Goal: Task Accomplishment & Management: Complete application form

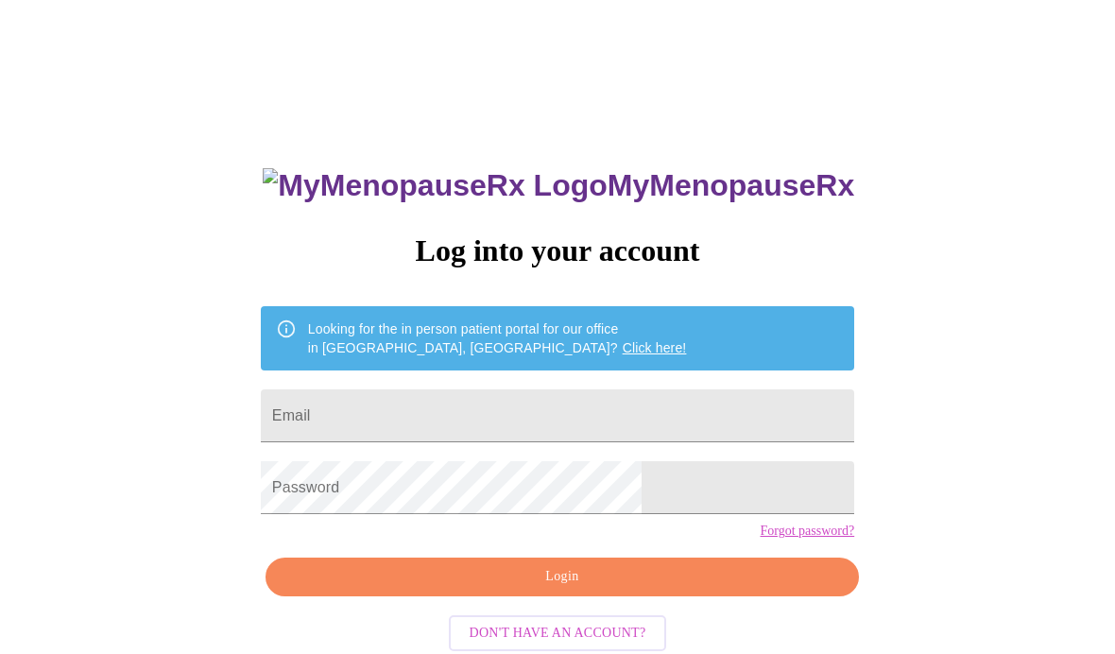
click at [530, 430] on input "Email" at bounding box center [557, 415] width 593 height 53
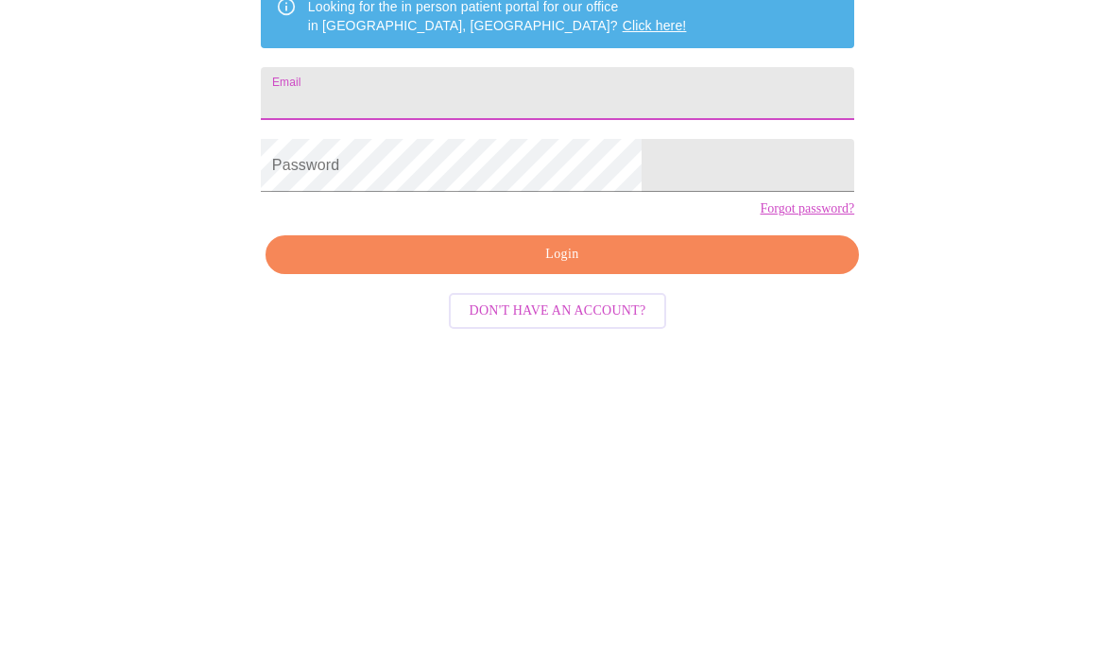
type input "[EMAIL_ADDRESS][DOMAIN_NAME]"
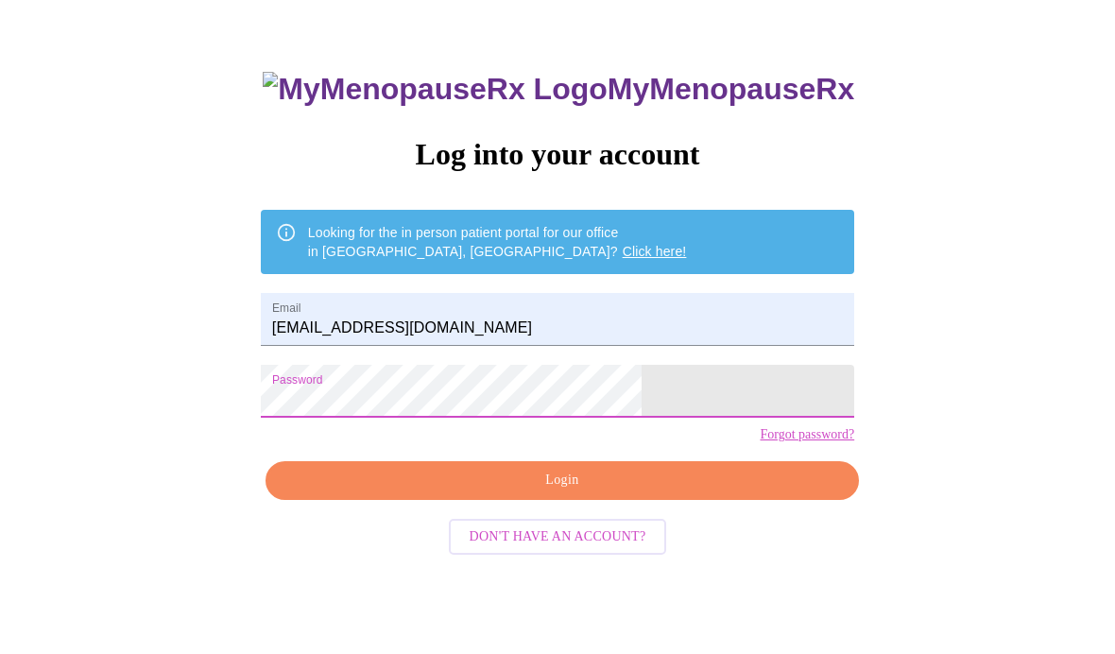
click at [570, 492] on span "Login" at bounding box center [562, 481] width 550 height 24
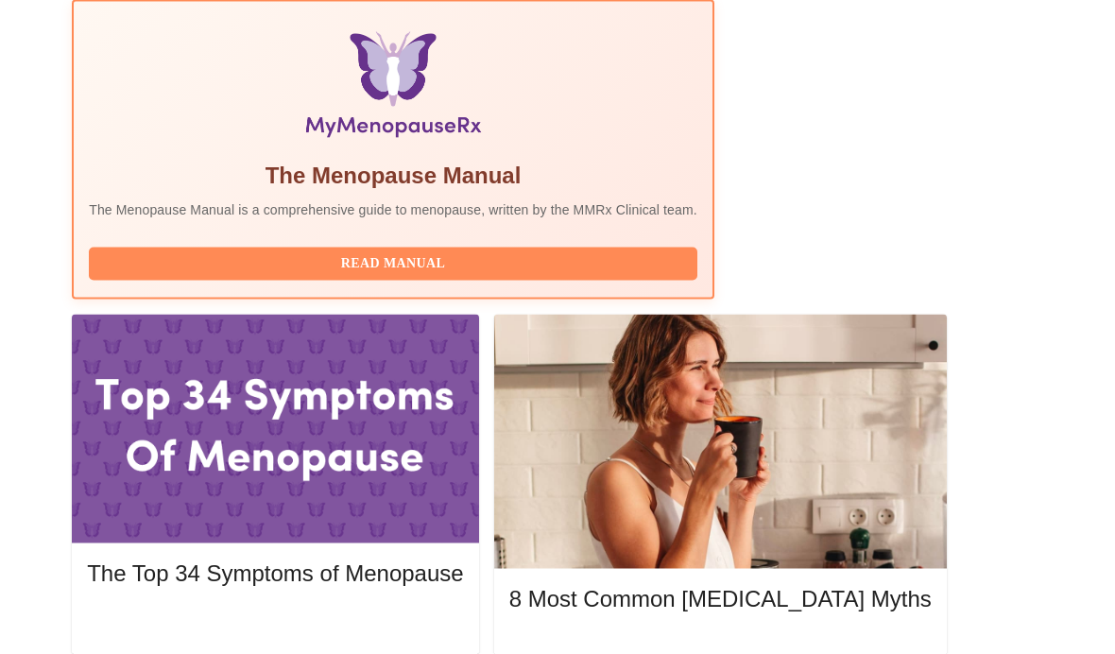
scroll to position [652, 0]
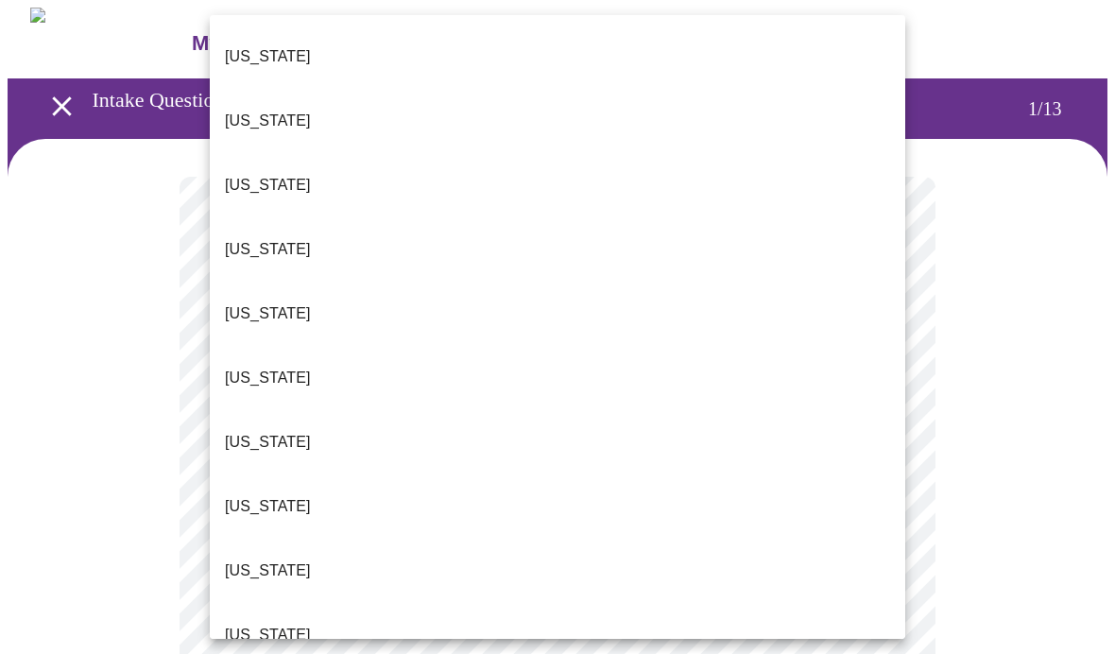
scroll to position [518, 0]
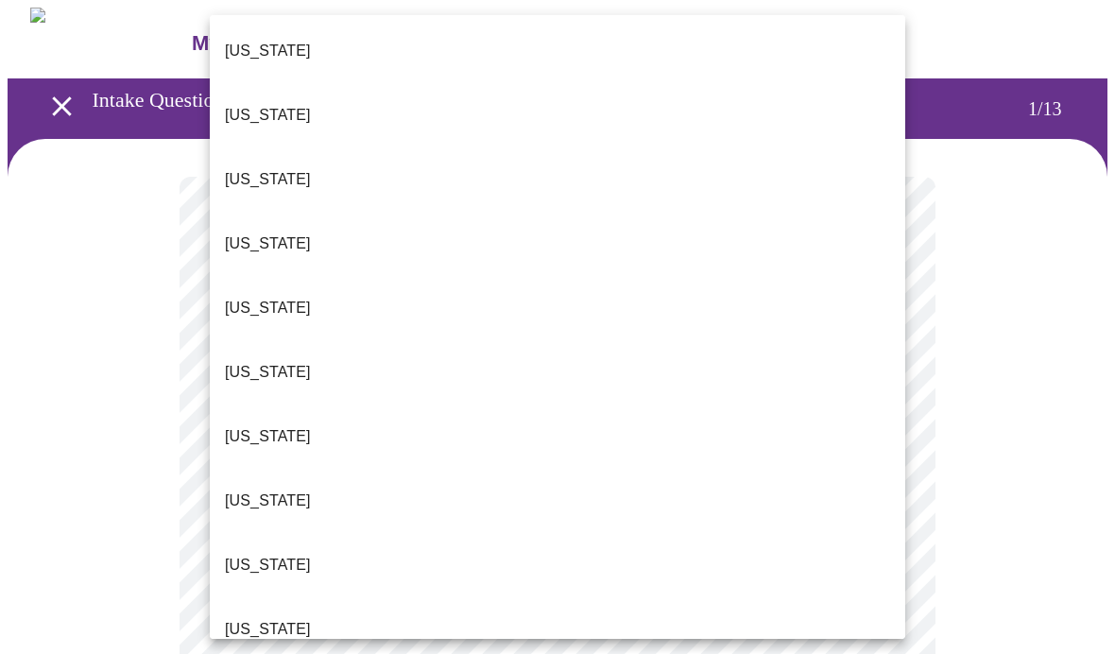
click at [289, 469] on li "[US_STATE]" at bounding box center [557, 501] width 695 height 64
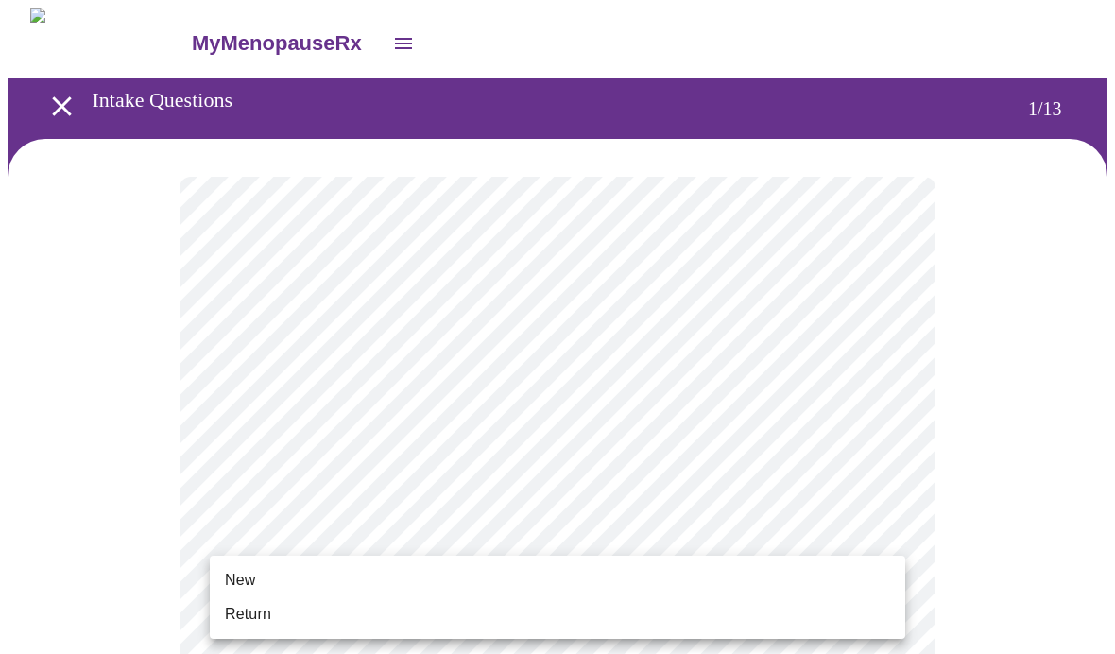
click at [260, 603] on span "Return" at bounding box center [248, 614] width 46 height 23
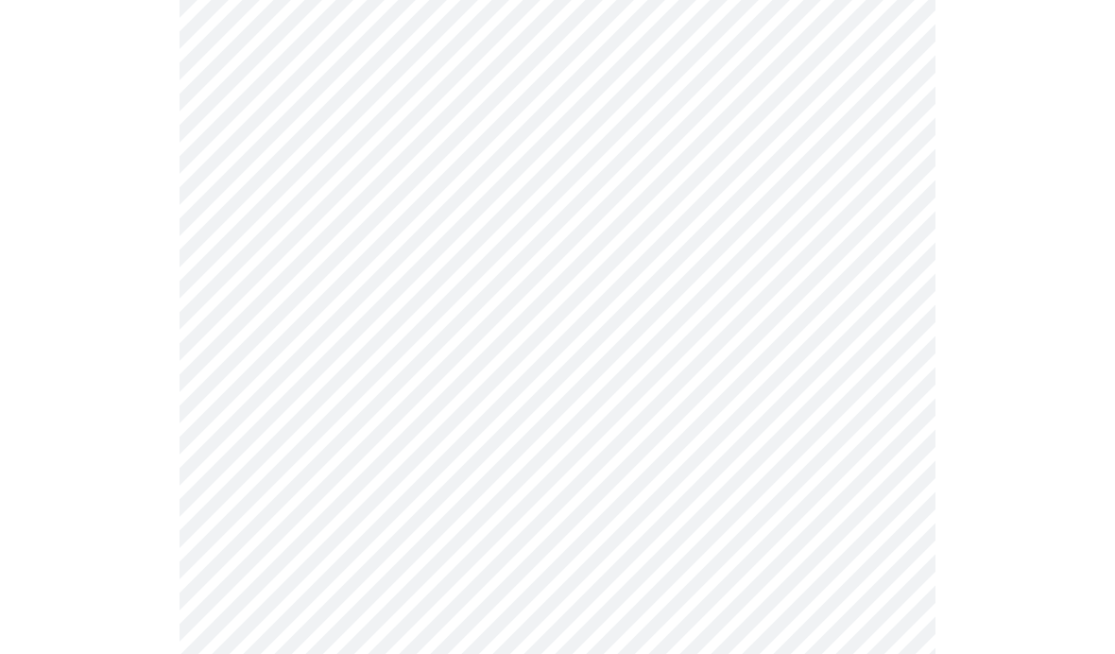
scroll to position [0, 0]
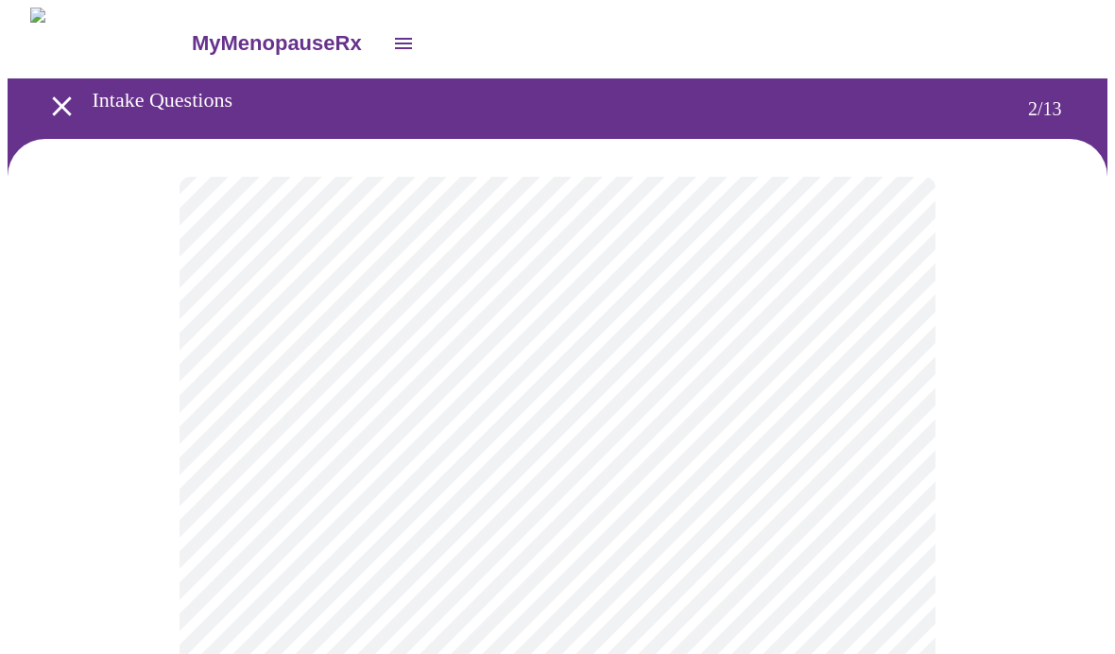
click at [802, 393] on body "MyMenopauseRx Intake Questions 2 / 13" at bounding box center [558, 574] width 1100 height 1133
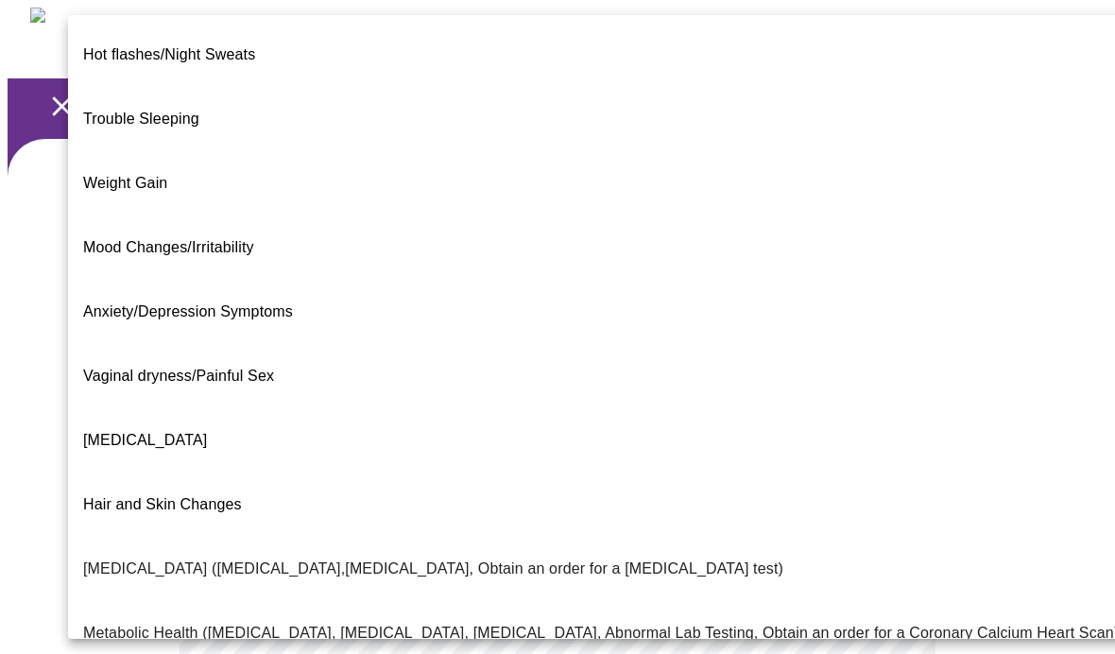
click at [179, 151] on li "Weight Gain" at bounding box center [601, 183] width 1066 height 64
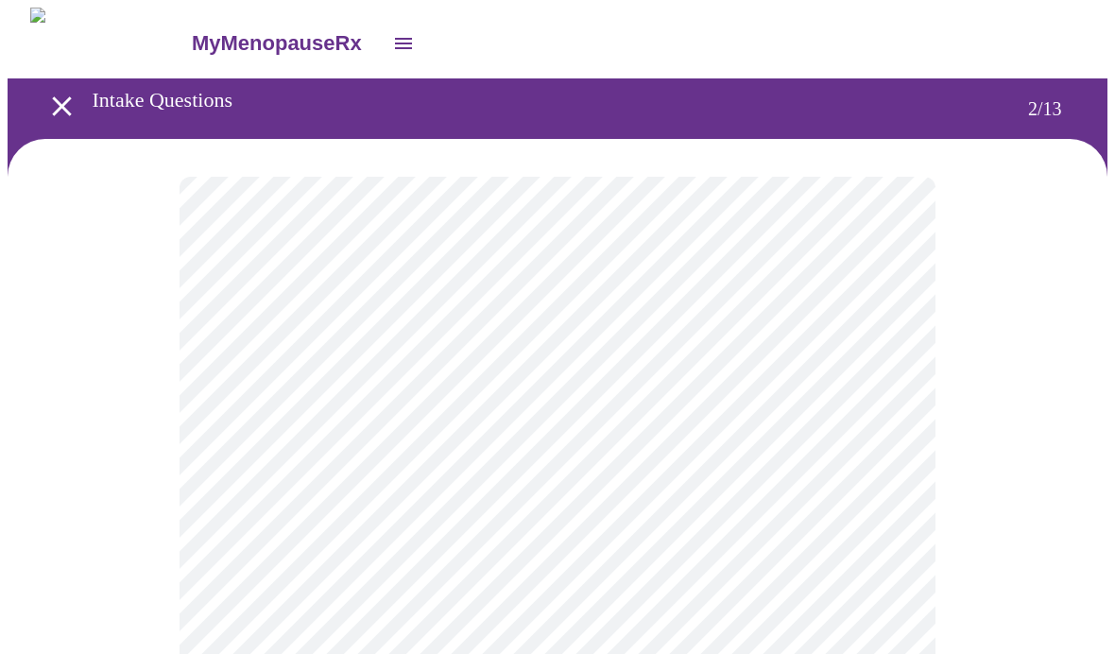
click at [635, 575] on body "MyMenopauseRx Intake Questions 2 / 13" at bounding box center [558, 569] width 1100 height 1122
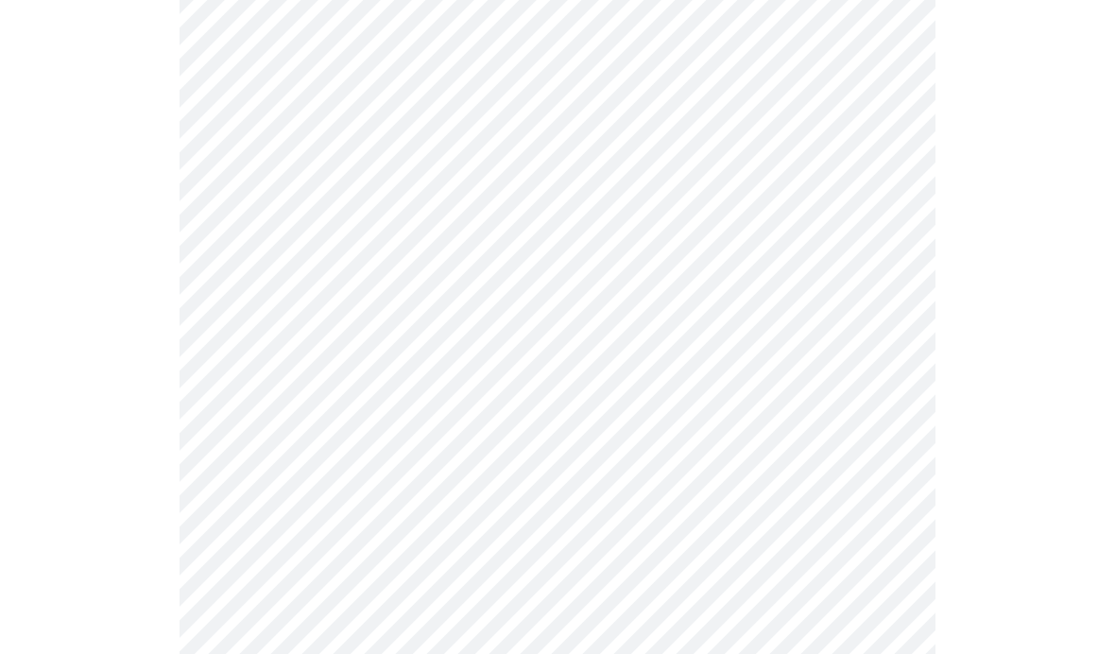
scroll to position [235, 0]
click at [638, 370] on body "MyMenopauseRx Intake Questions 2 / 13" at bounding box center [558, 328] width 1100 height 1112
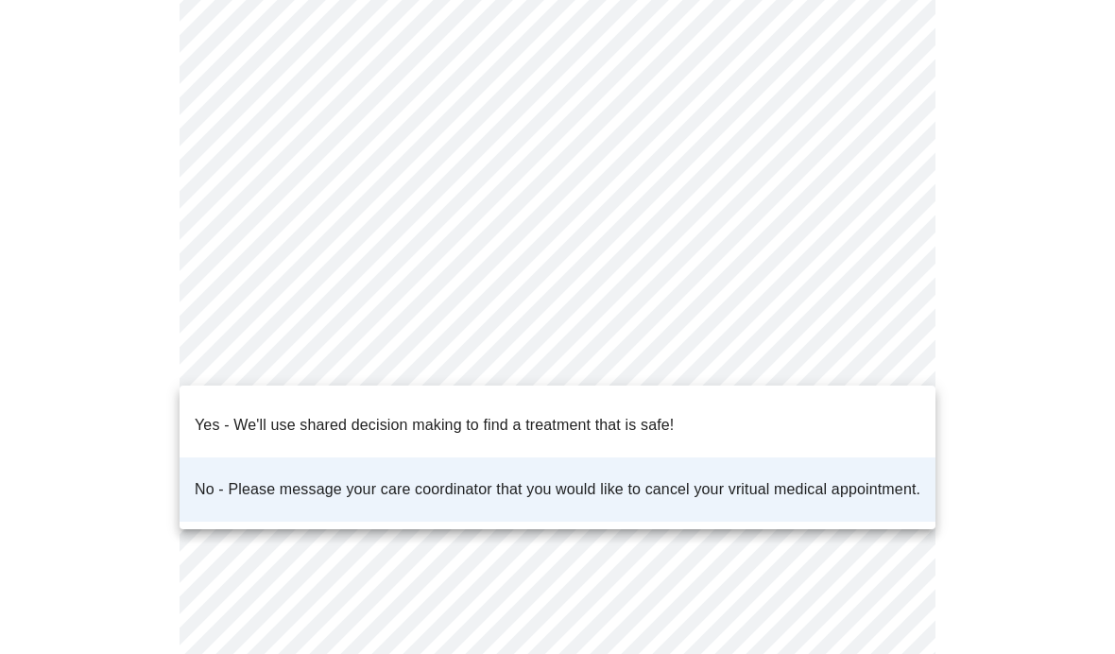
click at [580, 422] on span "Yes - We'll use shared decision making to find a treatment that is safe!" at bounding box center [434, 425] width 479 height 53
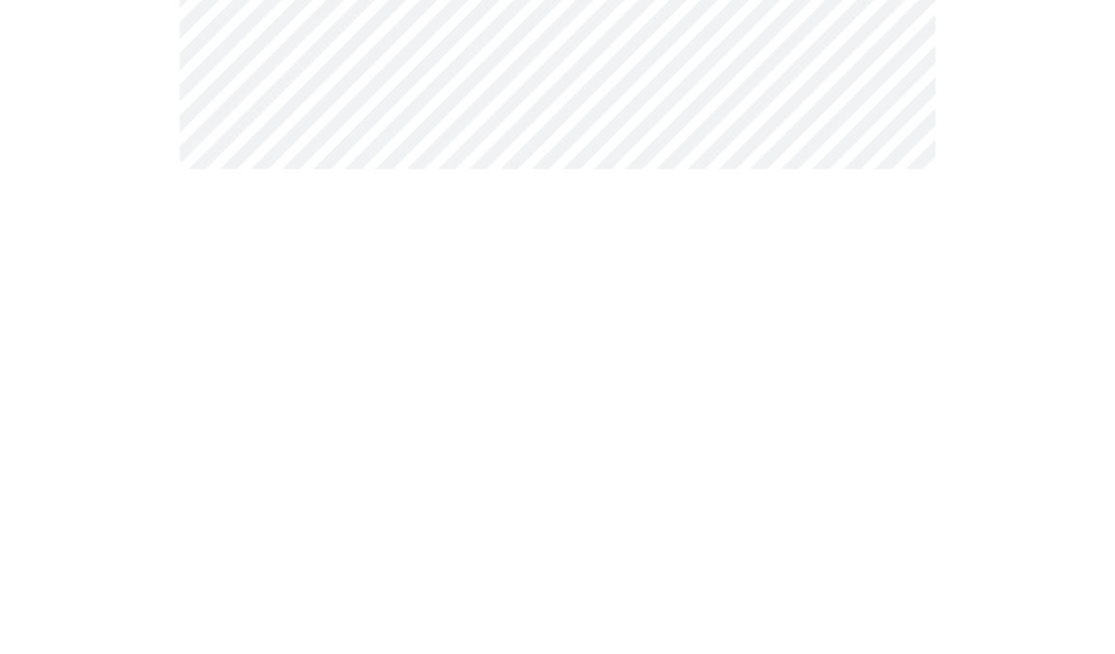
scroll to position [0, 0]
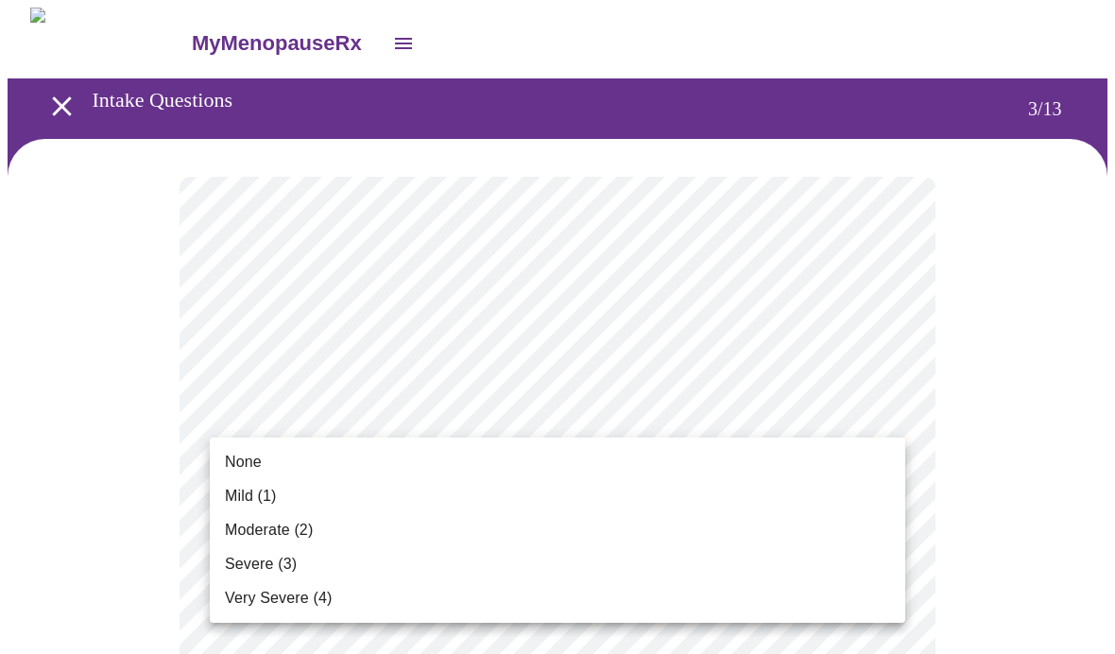
click at [287, 499] on li "Mild (1)" at bounding box center [557, 496] width 695 height 34
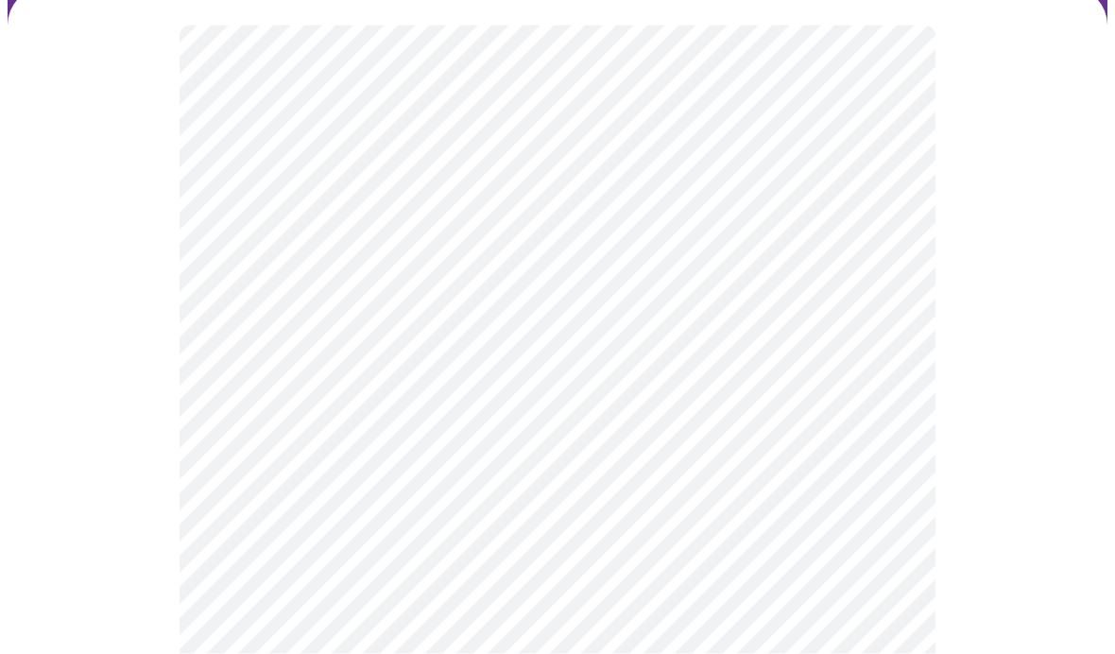
scroll to position [153, 0]
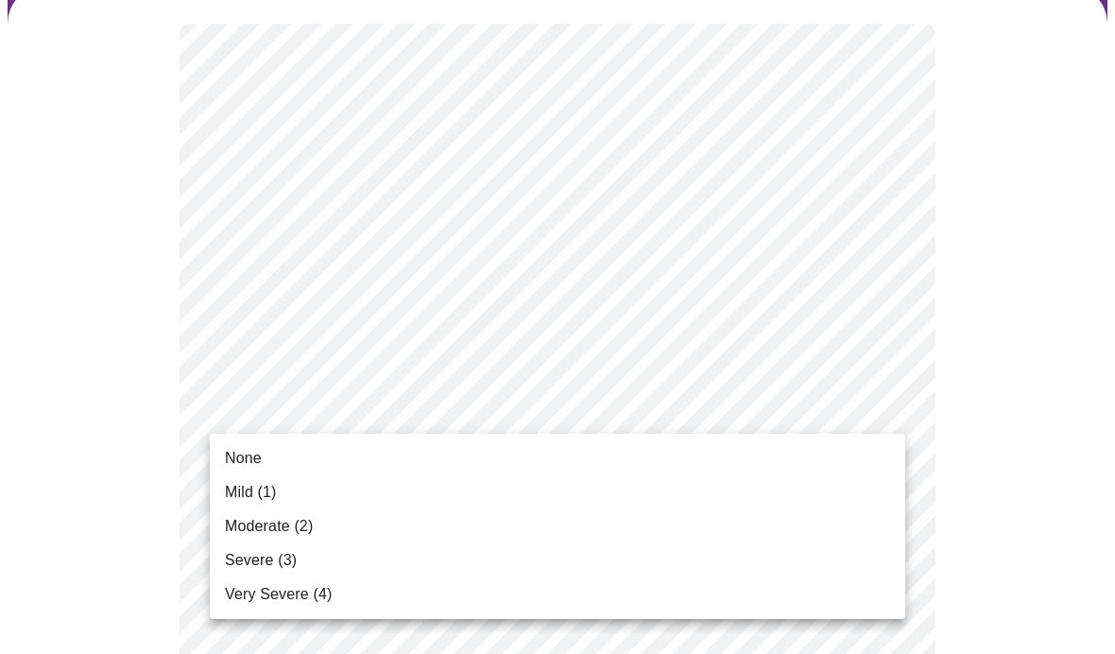
click at [295, 463] on li "None" at bounding box center [557, 458] width 695 height 34
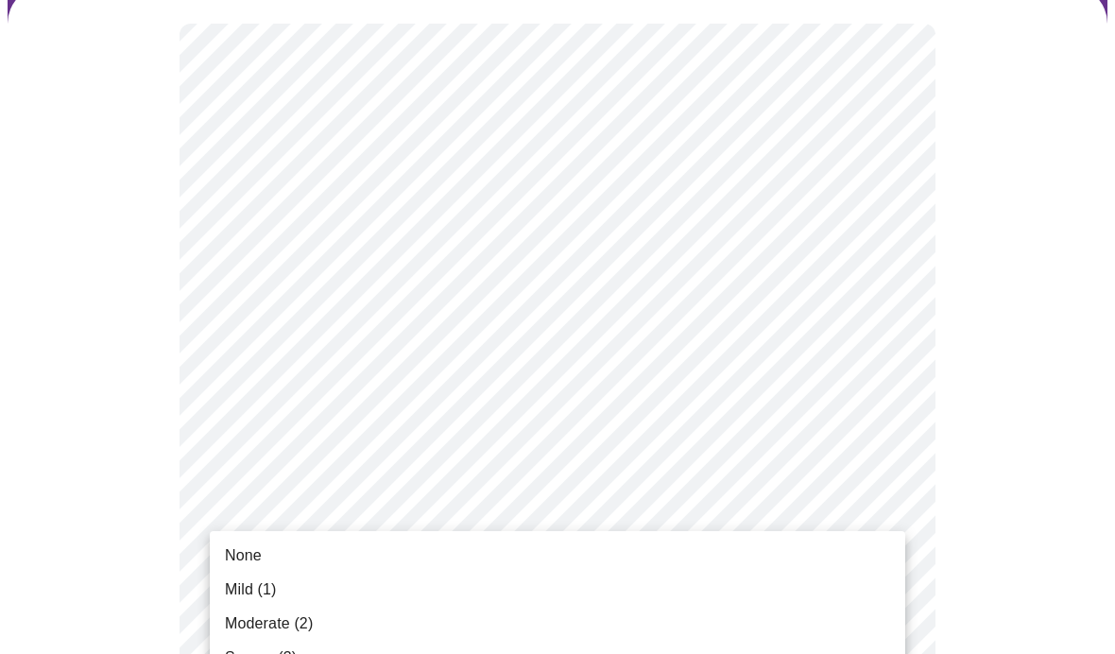
click at [291, 549] on li "None" at bounding box center [557, 555] width 695 height 34
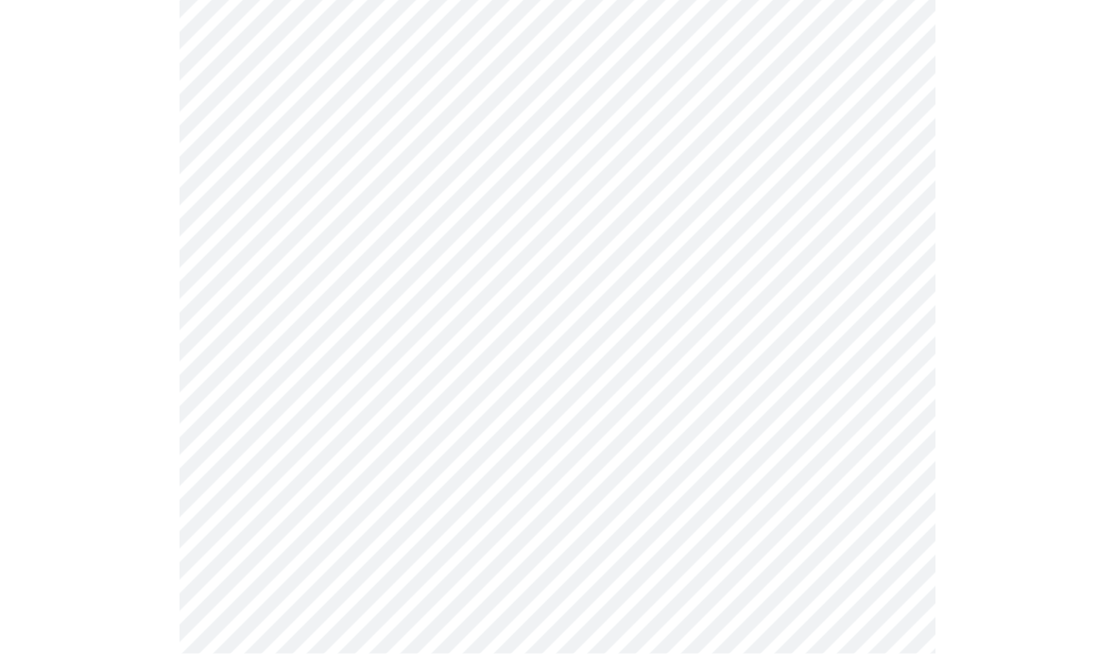
scroll to position [468, 0]
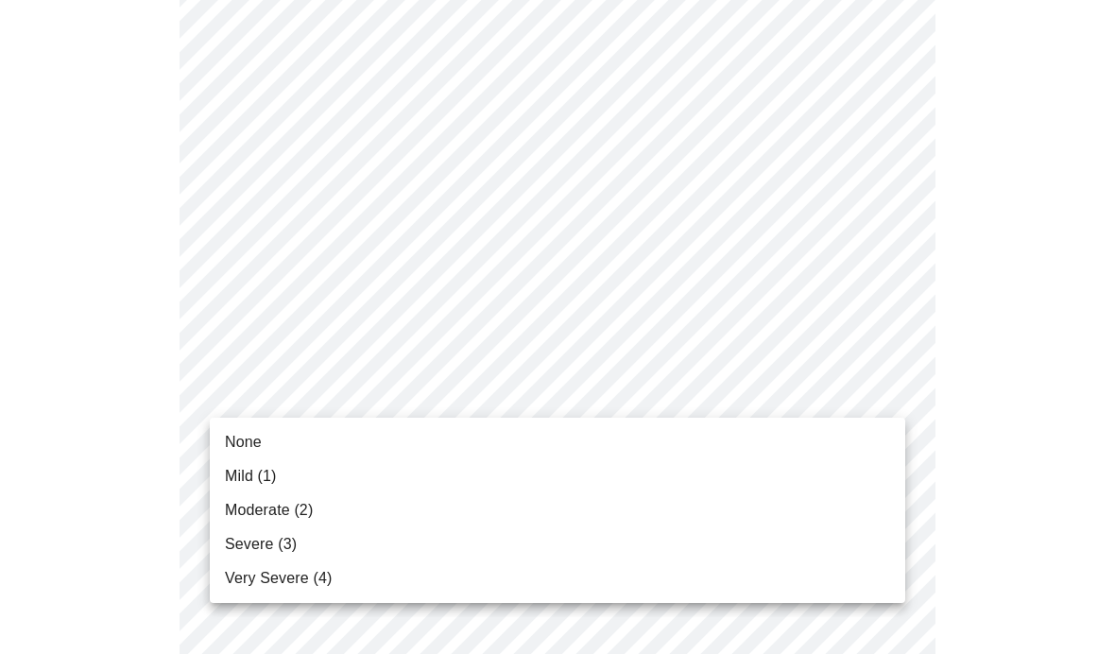
click at [319, 439] on li "None" at bounding box center [557, 442] width 695 height 34
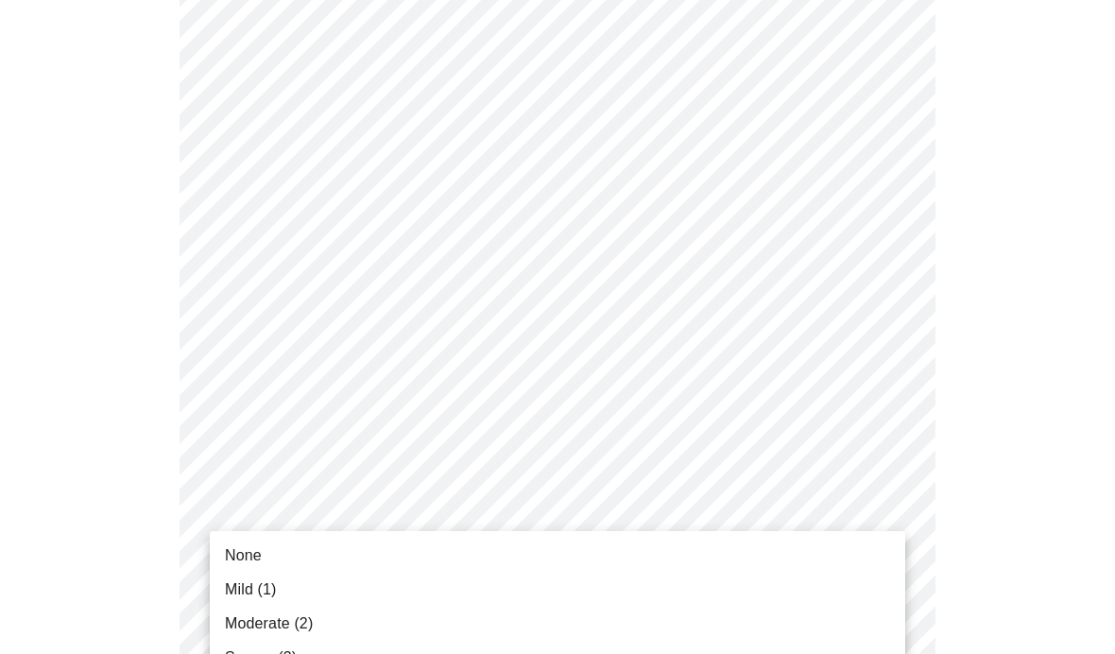
click at [292, 589] on li "Mild (1)" at bounding box center [557, 589] width 695 height 34
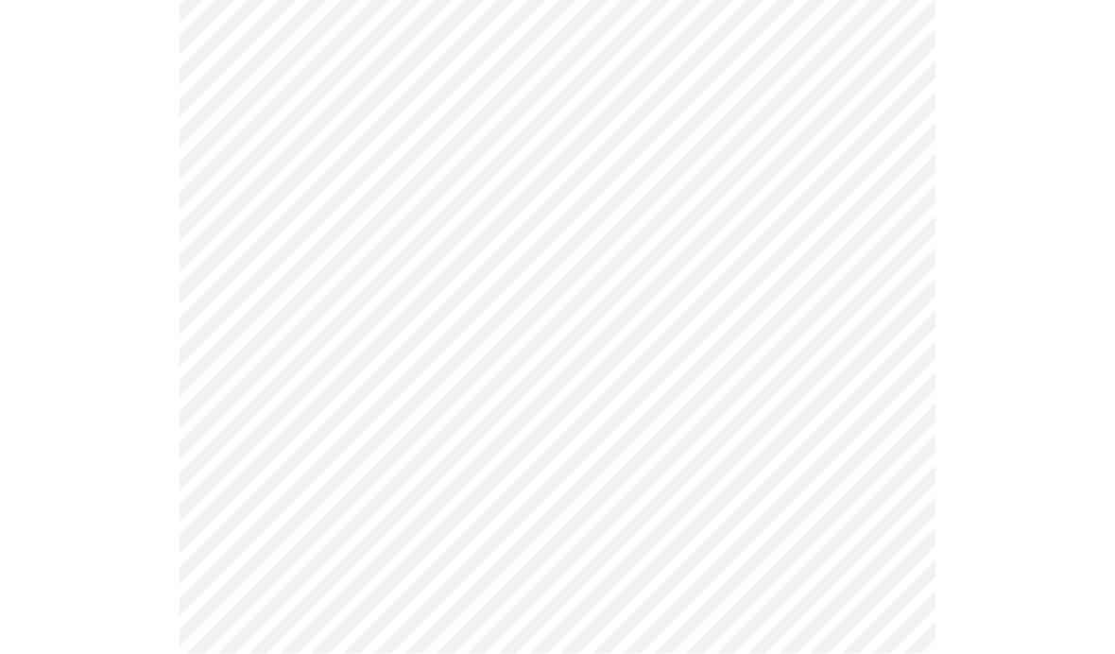
scroll to position [731, 0]
click at [476, 367] on body "MyMenopauseRx Intake Questions 3 / 13" at bounding box center [558, 459] width 1100 height 2375
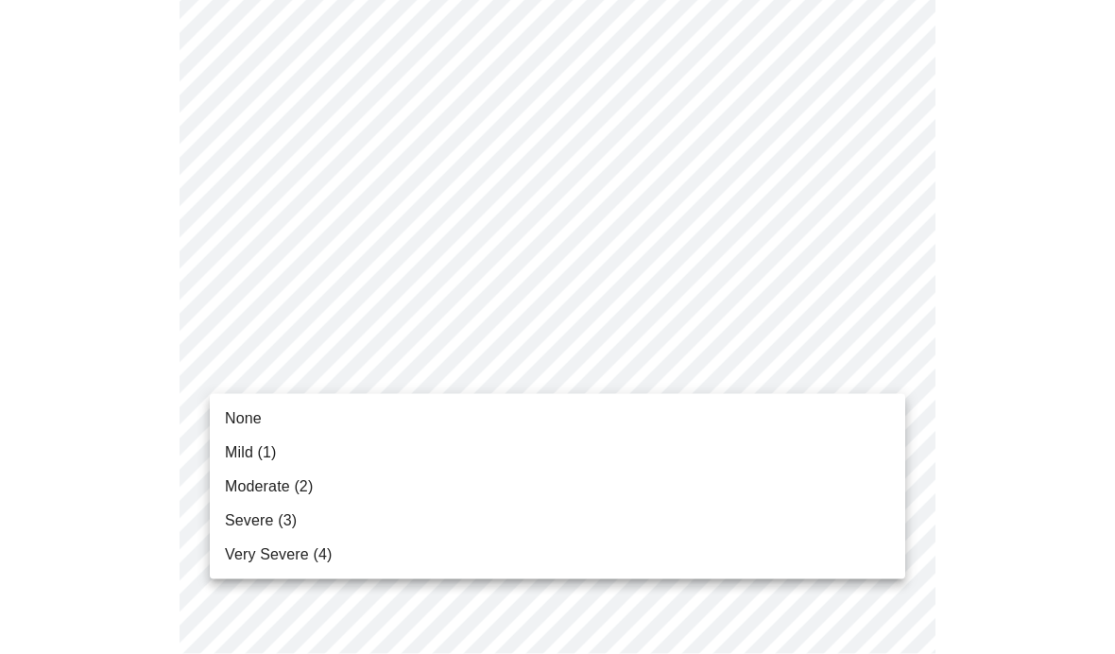
scroll to position [737, 0]
click at [308, 412] on li "None" at bounding box center [557, 418] width 695 height 34
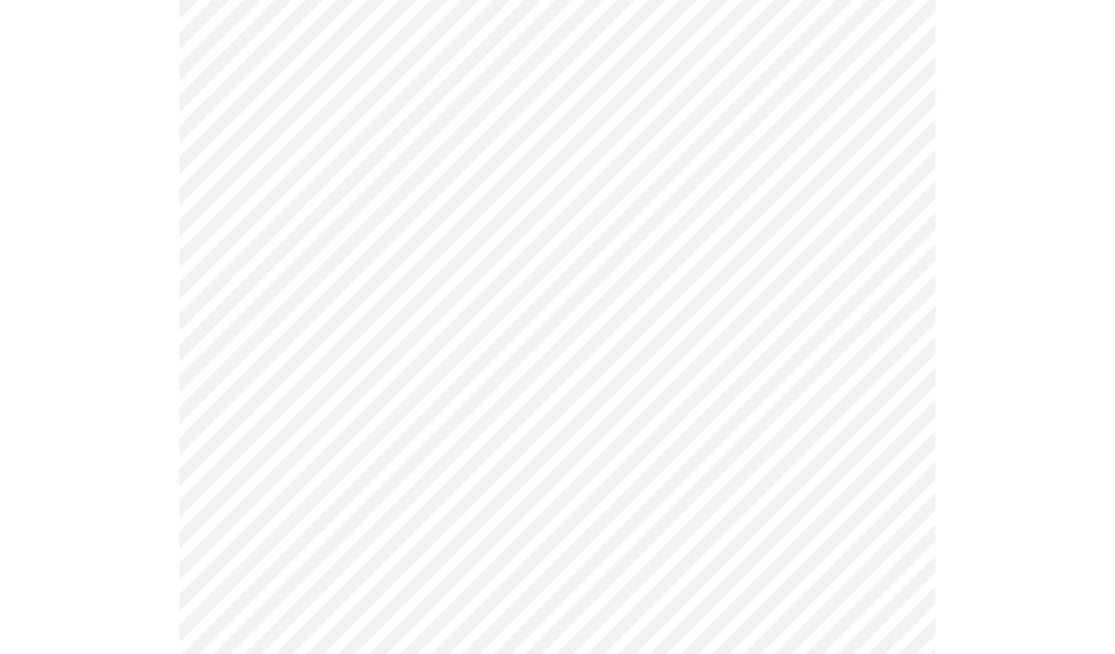
click at [447, 522] on body "MyMenopauseRx Intake Questions 3 / 13" at bounding box center [558, 445] width 1100 height 2349
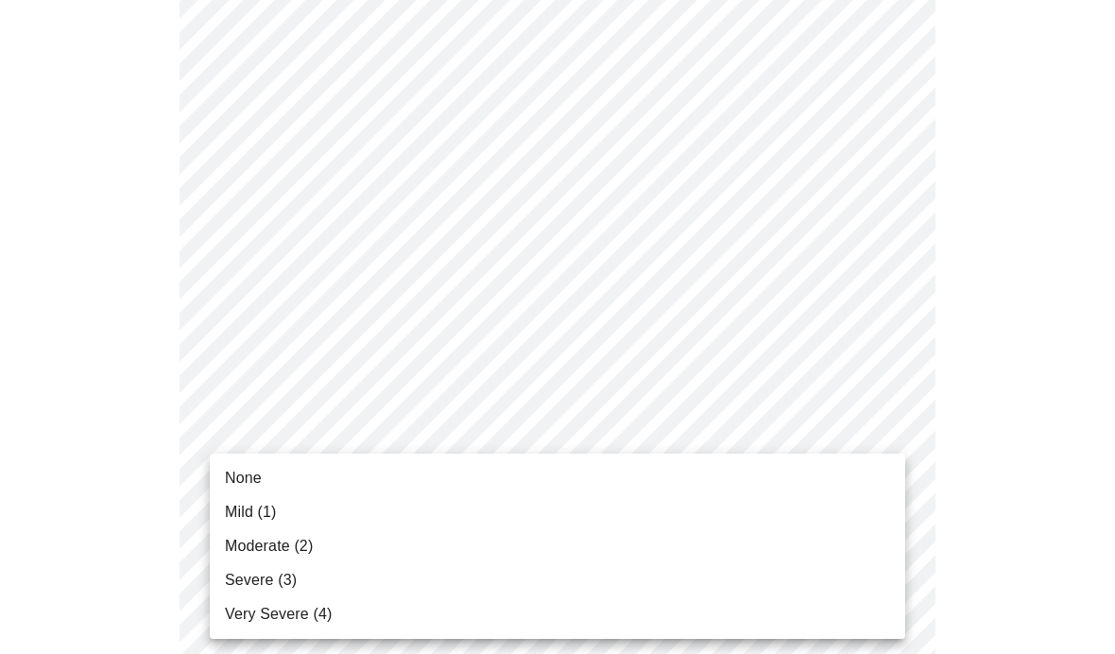
click at [356, 468] on li "None" at bounding box center [557, 478] width 695 height 34
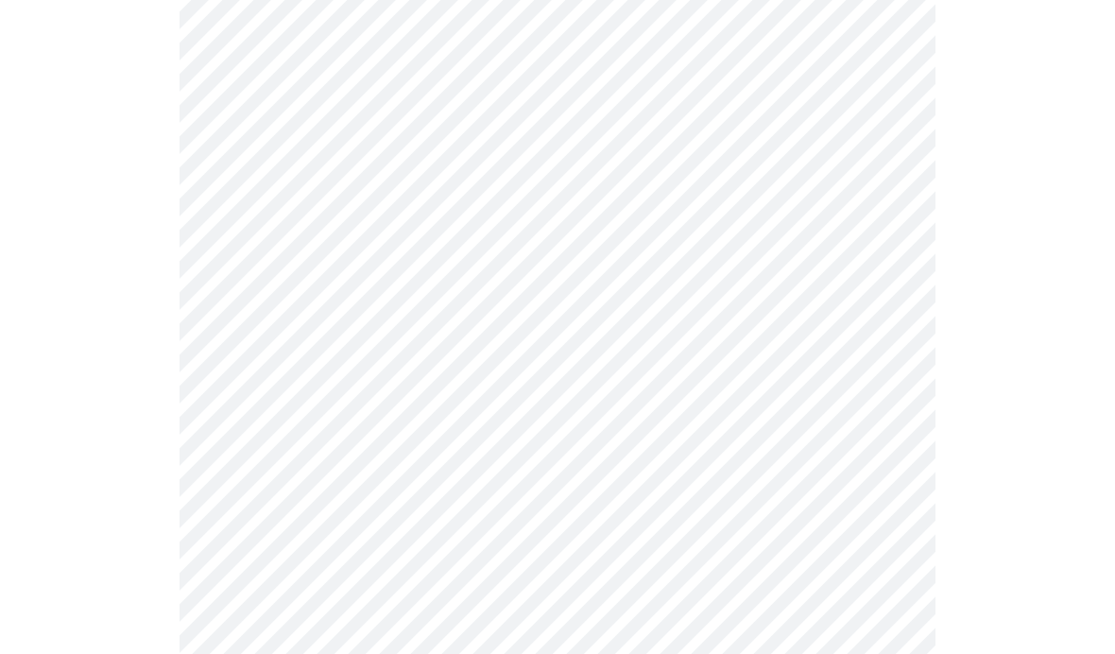
scroll to position [1101, 0]
click at [476, 303] on body "MyMenopauseRx Intake Questions 3 / 13" at bounding box center [558, 69] width 1100 height 2324
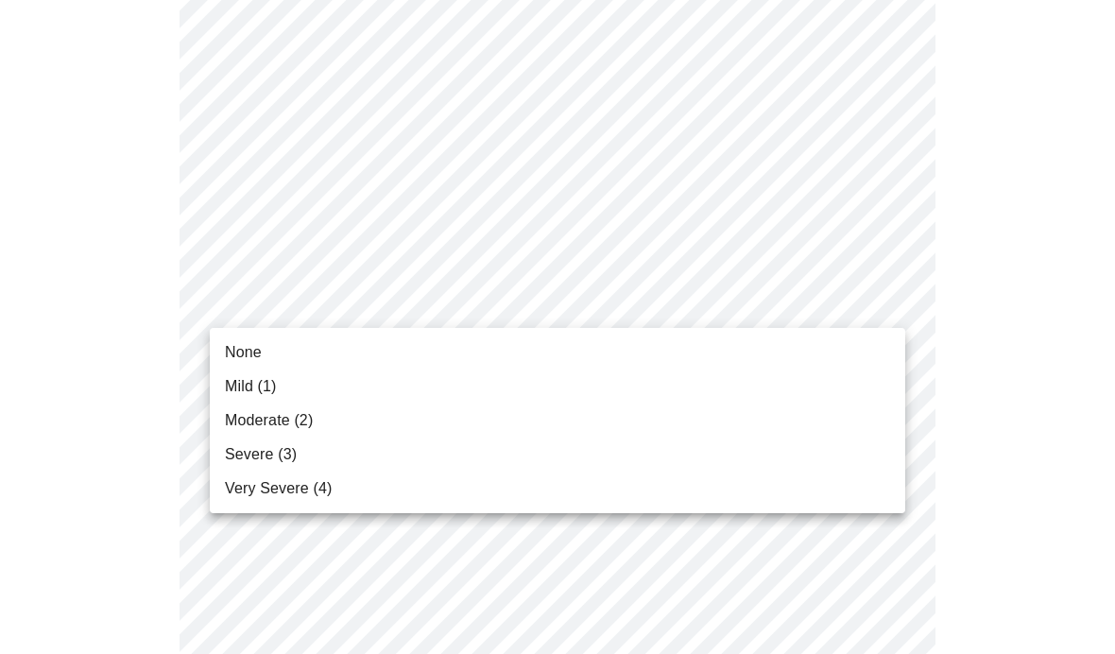
click at [339, 350] on li "None" at bounding box center [557, 352] width 695 height 34
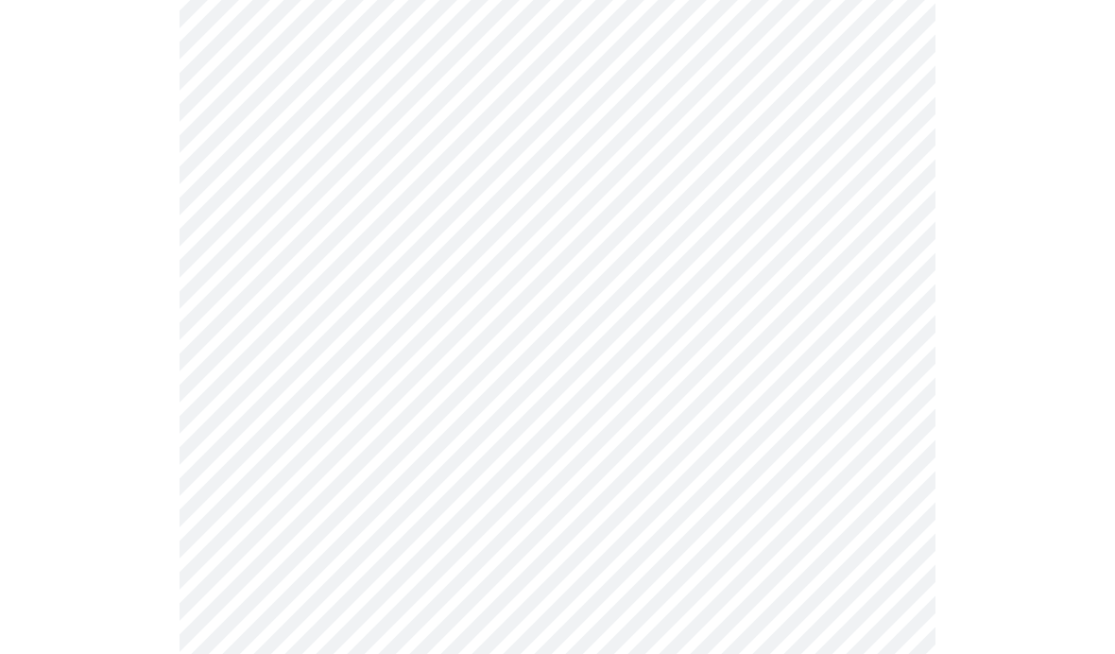
click at [488, 463] on body "MyMenopauseRx Intake Questions 3 / 13" at bounding box center [558, 55] width 1100 height 2298
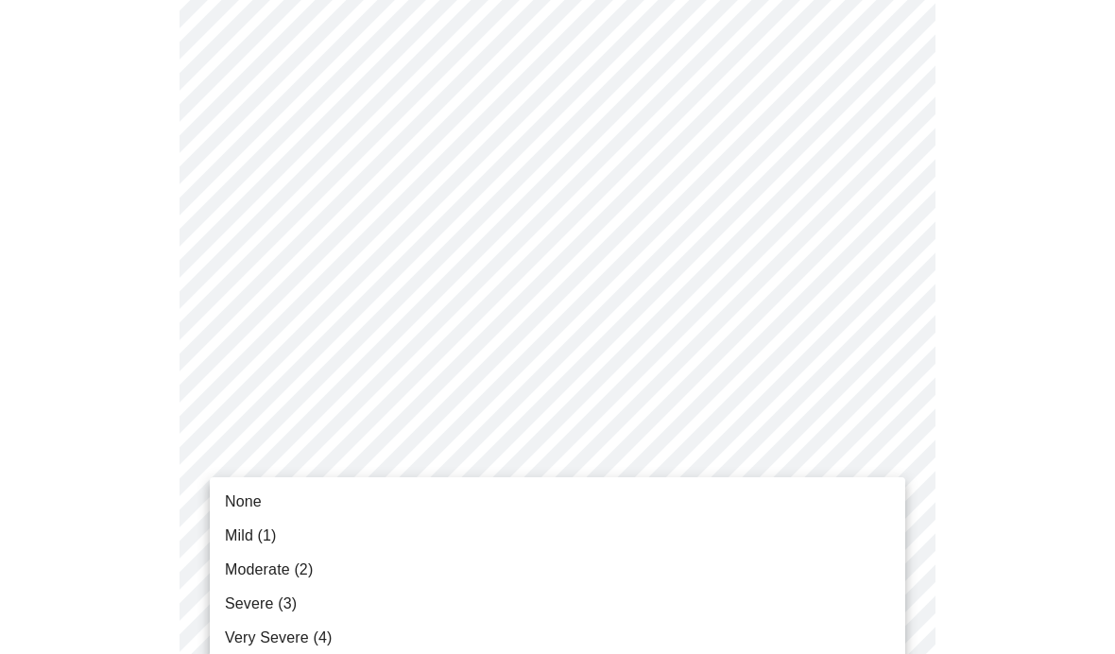
click at [346, 487] on li "None" at bounding box center [557, 502] width 695 height 34
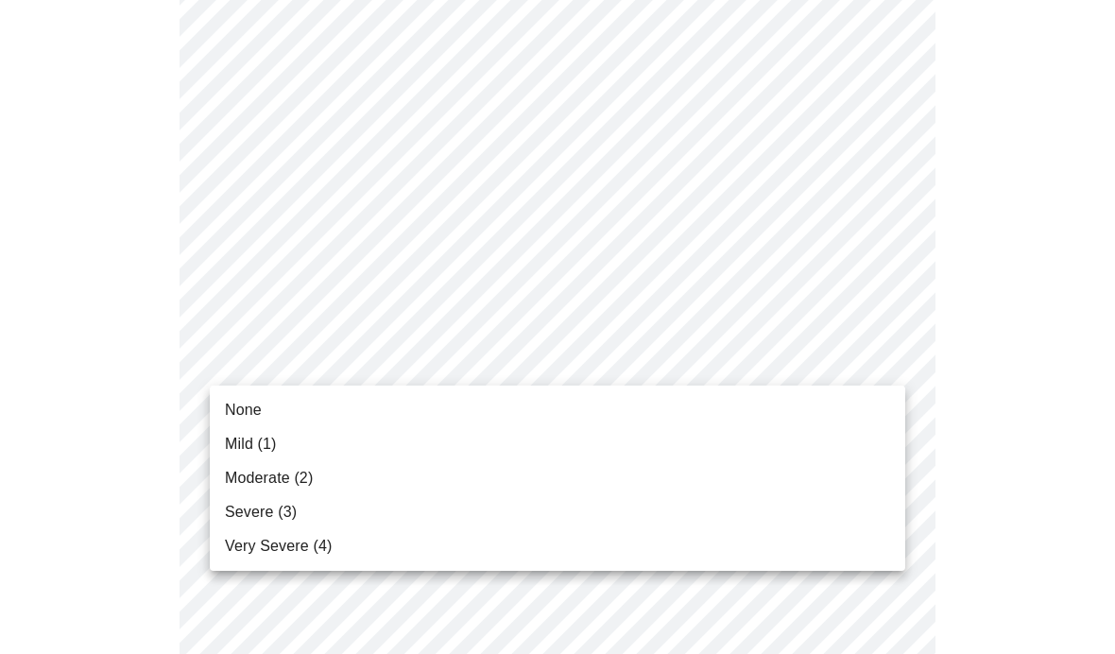
click at [355, 405] on li "None" at bounding box center [557, 410] width 695 height 34
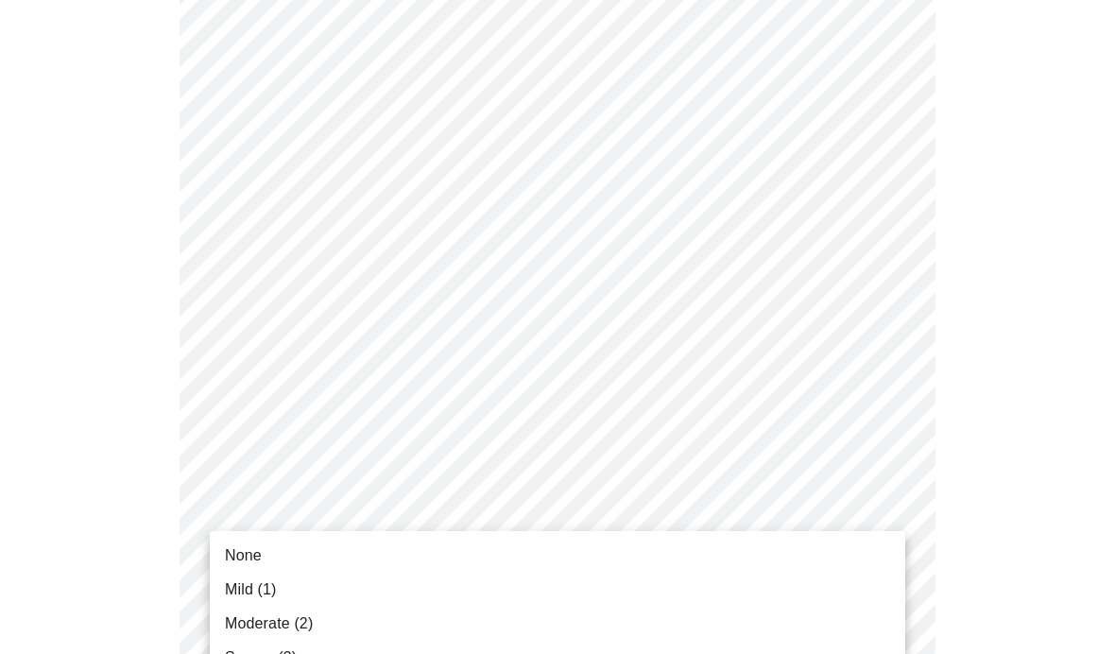
click at [345, 554] on li "None" at bounding box center [557, 555] width 695 height 34
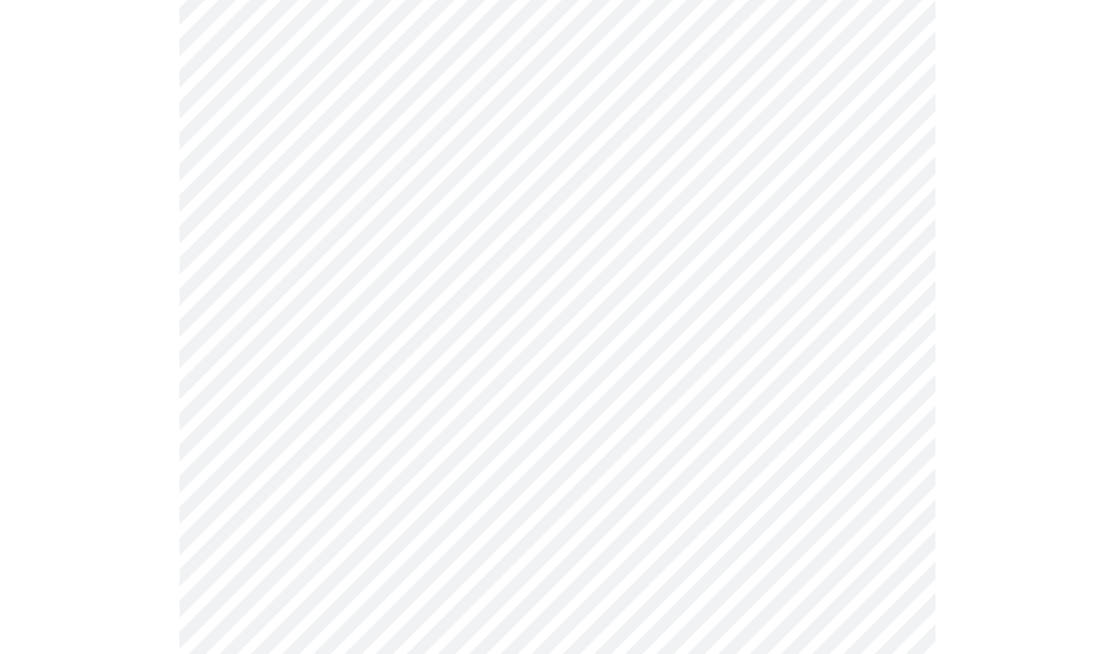
scroll to position [669, 0]
click at [575, 407] on body "MyMenopauseRx Intake Questions 4 / 13" at bounding box center [558, 231] width 1100 height 1784
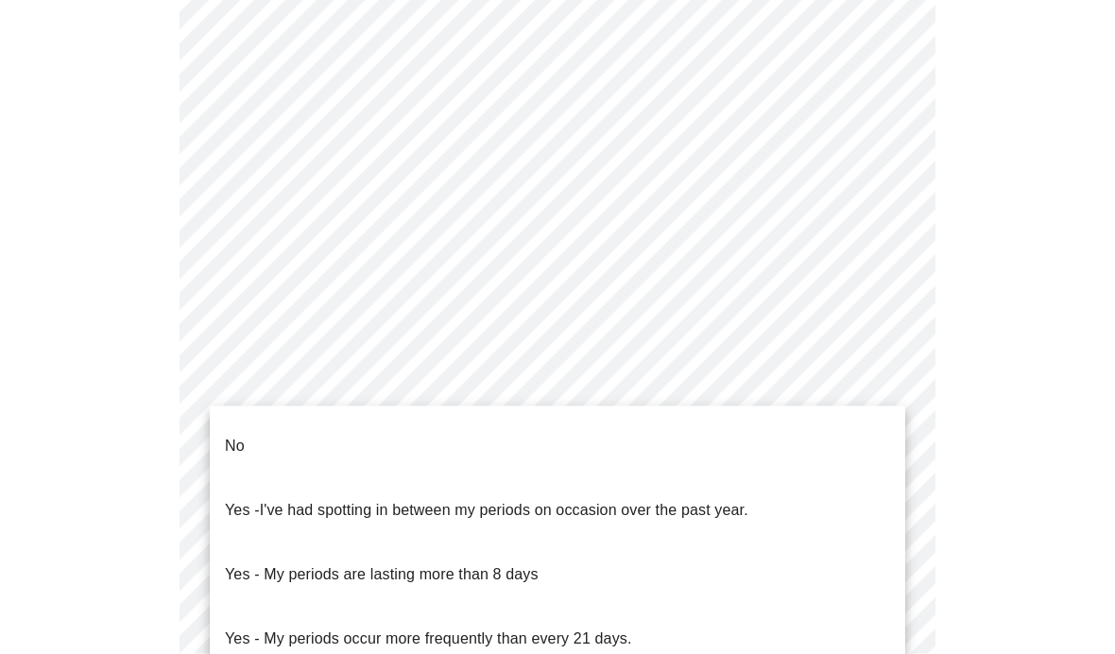
scroll to position [882, 0]
click at [386, 422] on li "No" at bounding box center [557, 446] width 695 height 64
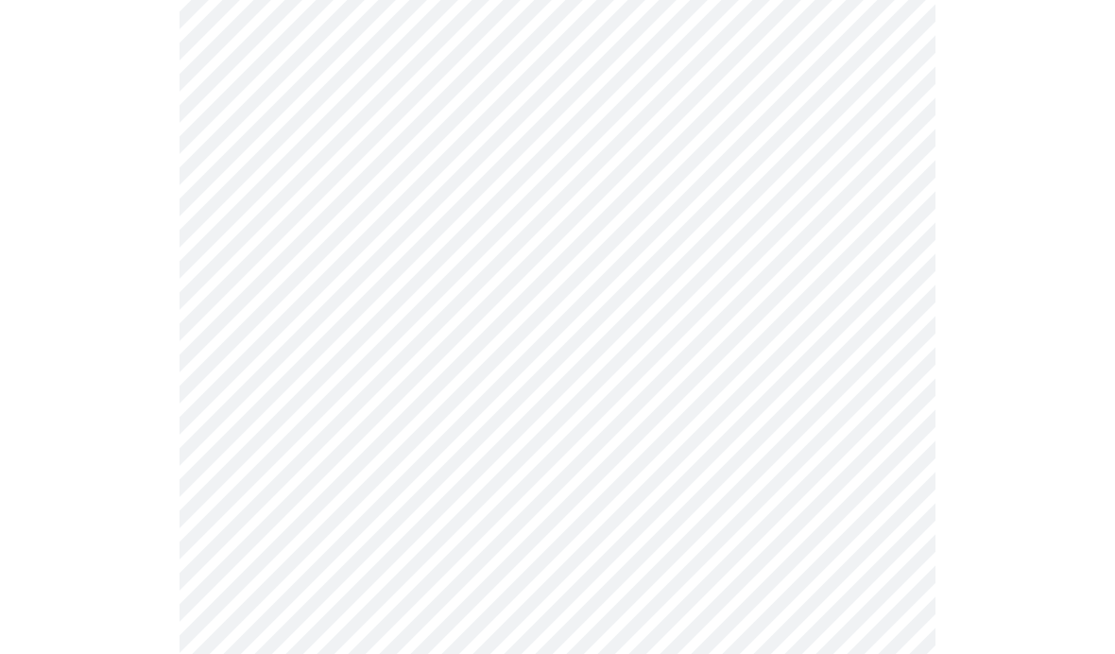
click at [582, 332] on body "MyMenopauseRx Intake Questions 4 / 13" at bounding box center [558, 11] width 1100 height 1773
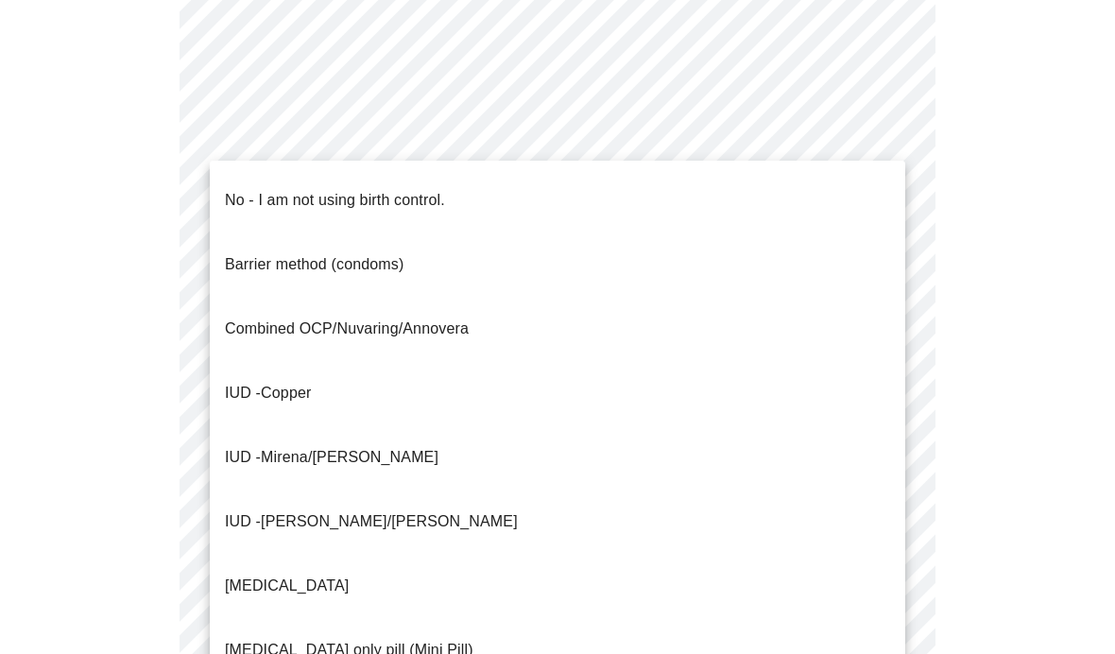
click at [475, 188] on li "No - I am not using birth control." at bounding box center [557, 200] width 695 height 64
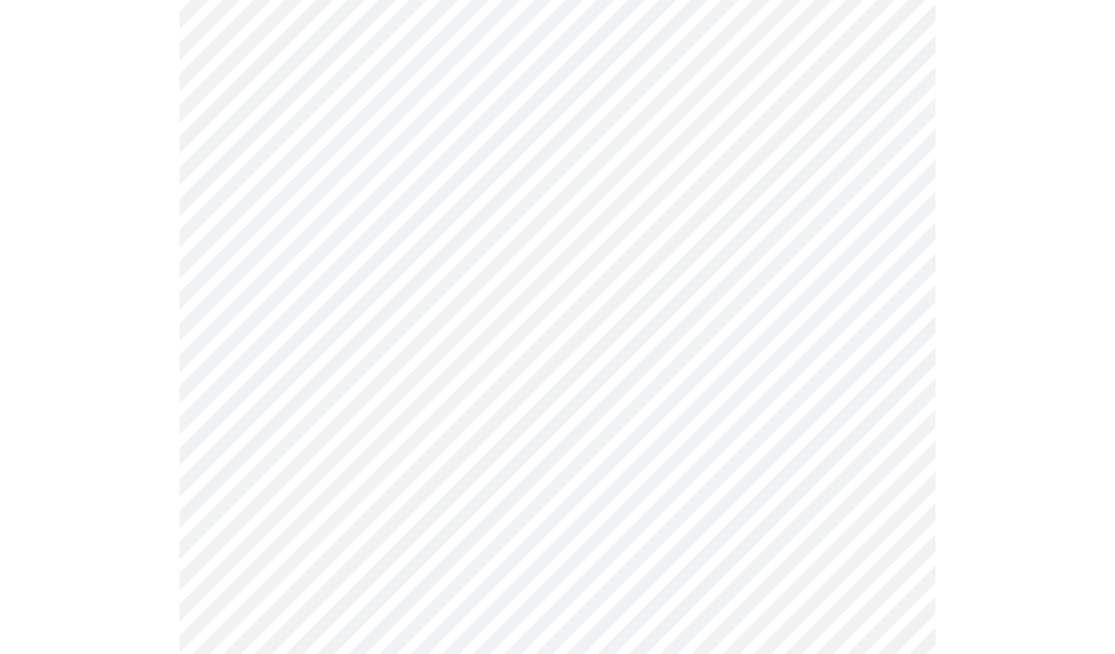
click at [496, 462] on body "MyMenopauseRx Intake Questions 4 / 13" at bounding box center [558, 6] width 1100 height 1763
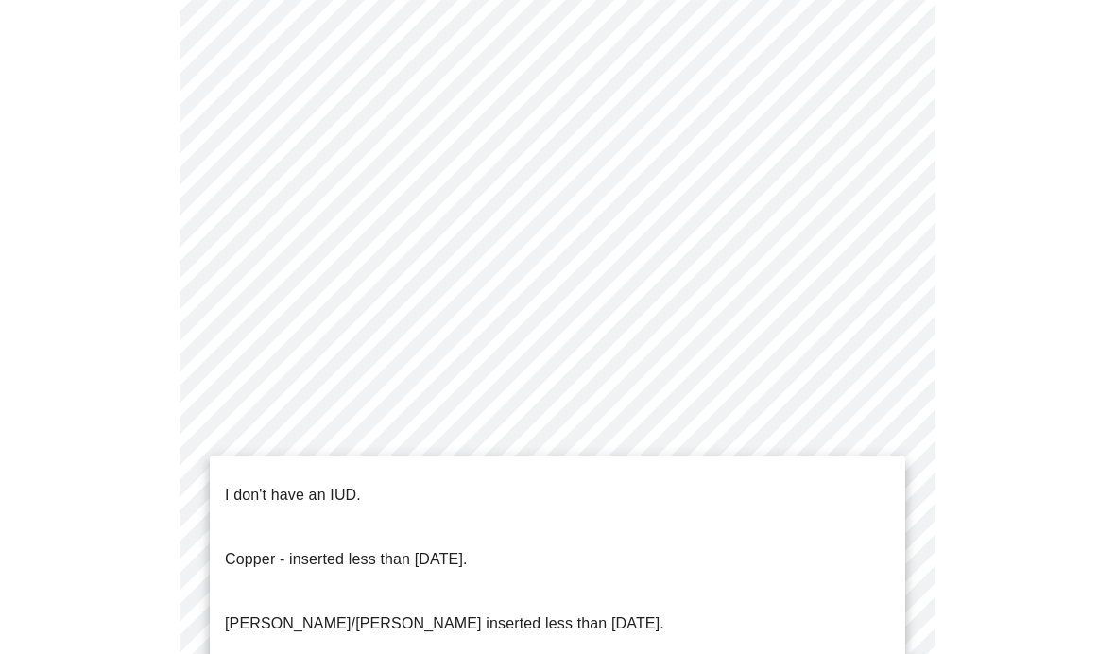
click at [346, 484] on p "I don't have an IUD." at bounding box center [293, 495] width 136 height 23
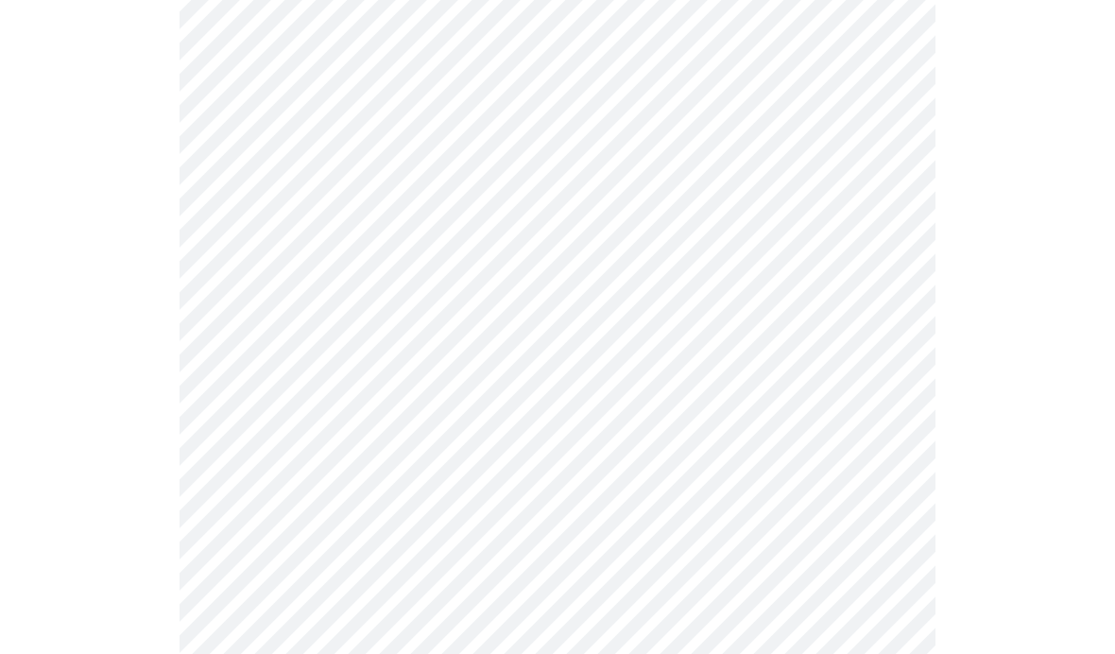
click at [426, 472] on body "MyMenopauseRx Intake Questions 4 / 13" at bounding box center [558, 1] width 1100 height 1752
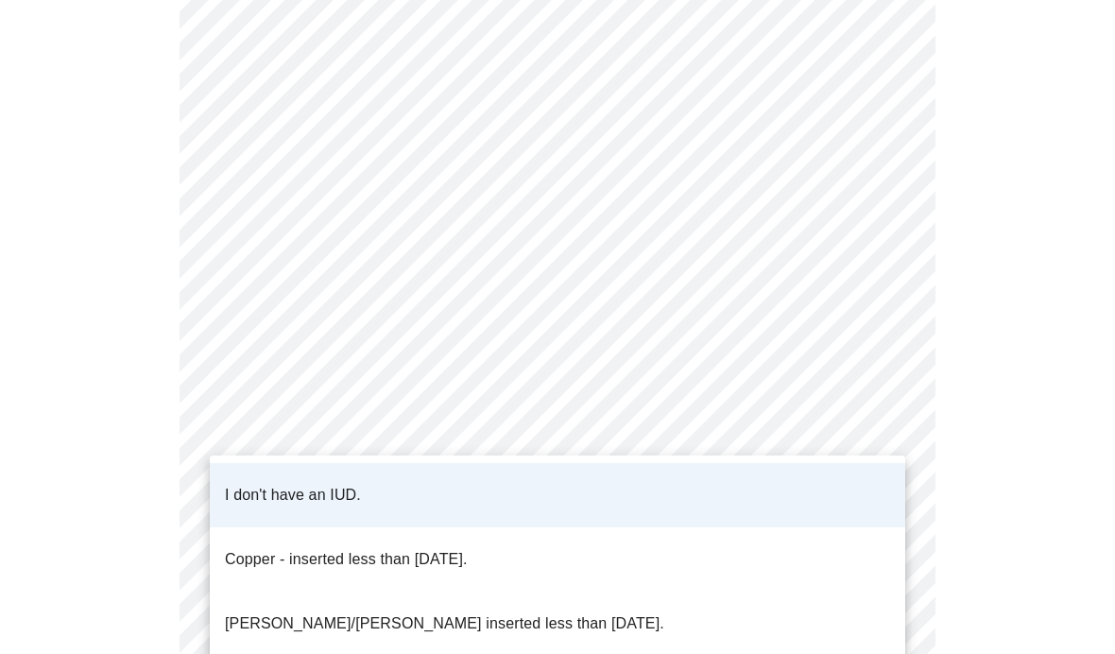
click at [438, 484] on li "I don't have an IUD." at bounding box center [557, 495] width 695 height 64
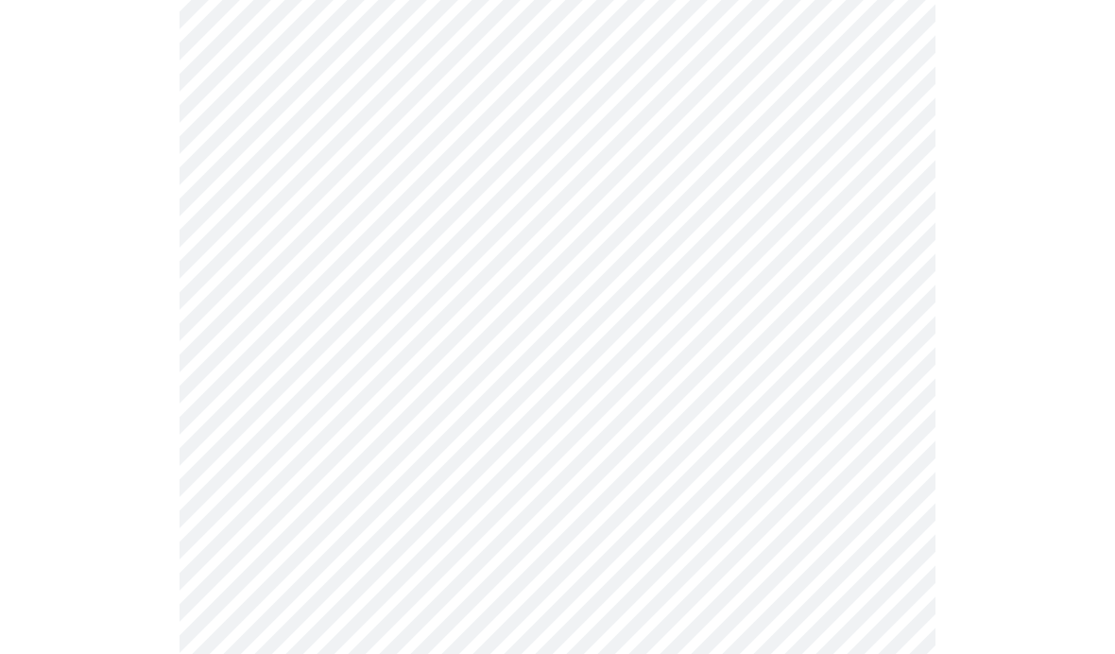
click at [450, 606] on body "MyMenopauseRx Intake Questions 4 / 13" at bounding box center [558, 1] width 1100 height 1752
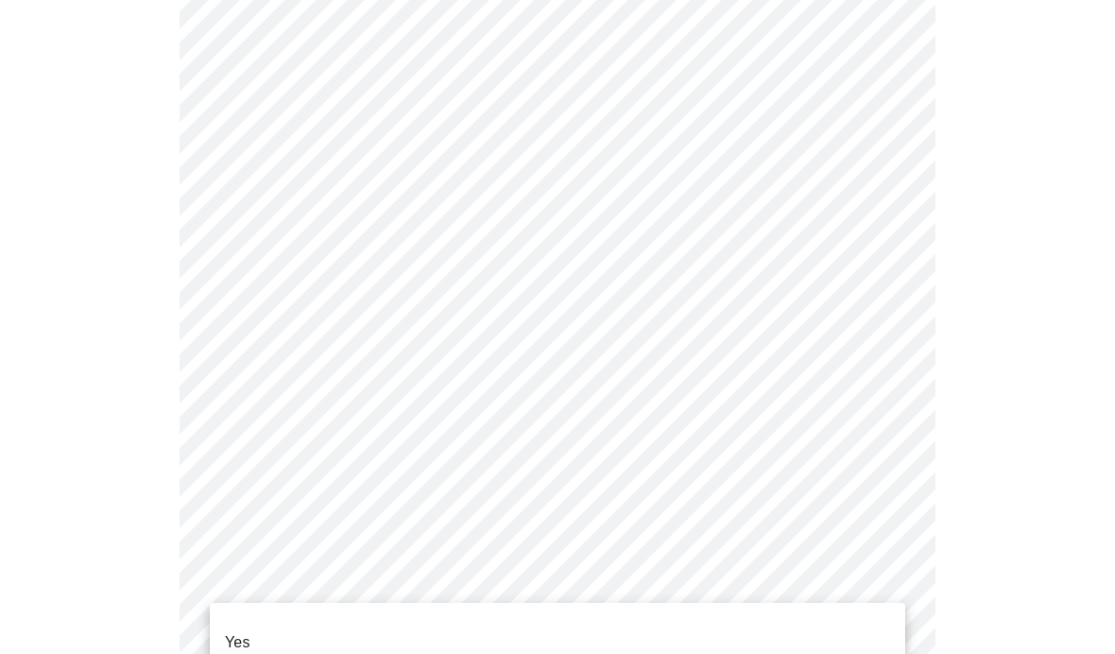
click at [327, 626] on li "Yes" at bounding box center [557, 642] width 695 height 64
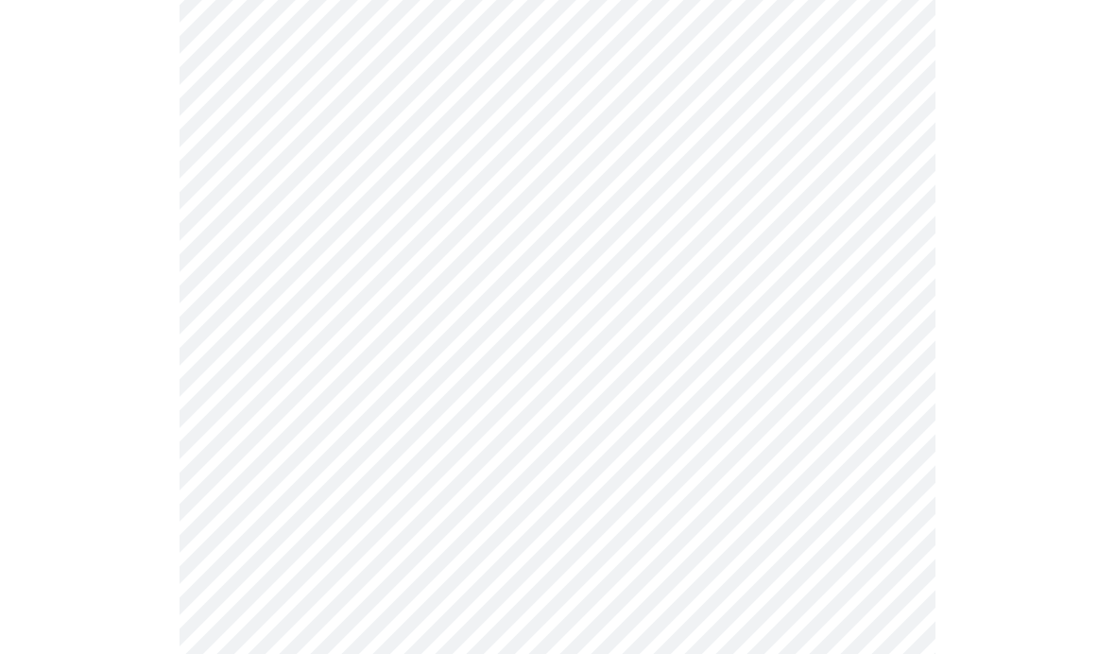
scroll to position [203, 0]
click at [566, 454] on body "MyMenopauseRx Intake Questions 5 / 13" at bounding box center [558, 501] width 1100 height 1395
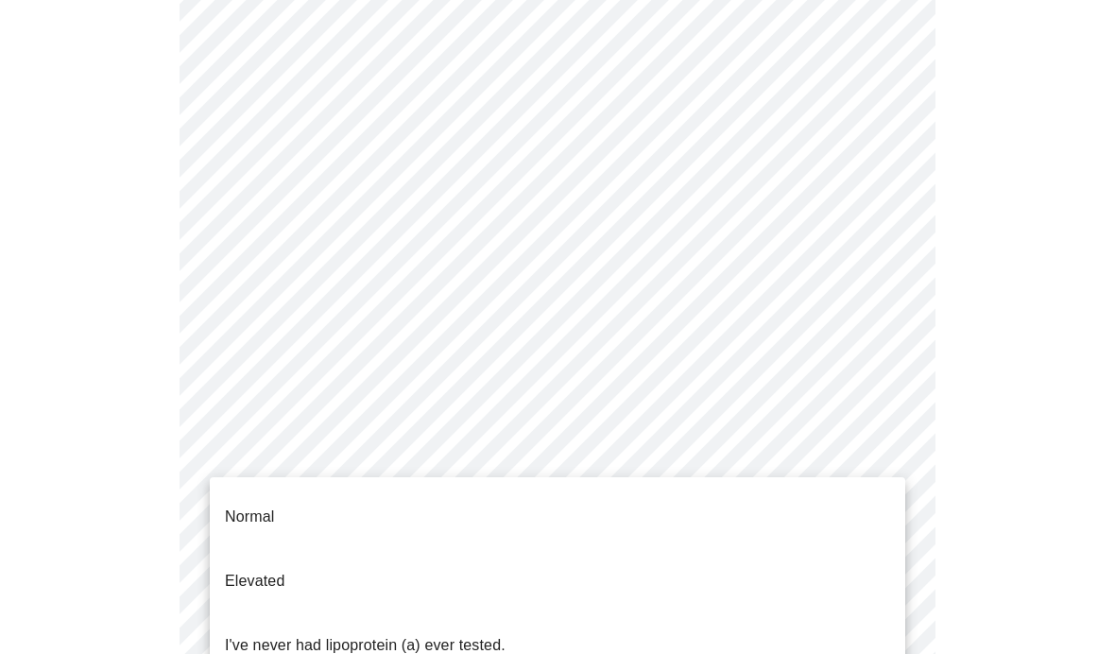
click at [373, 634] on p "I've never had lipoprotein (a) ever tested." at bounding box center [365, 645] width 281 height 23
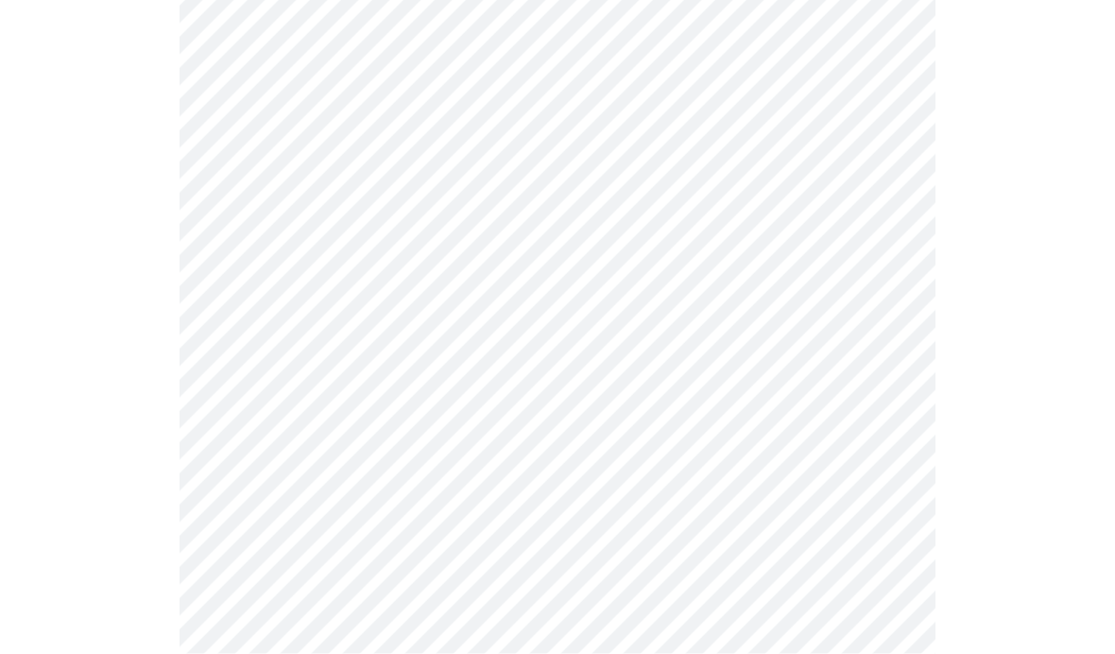
scroll to position [4912, 0]
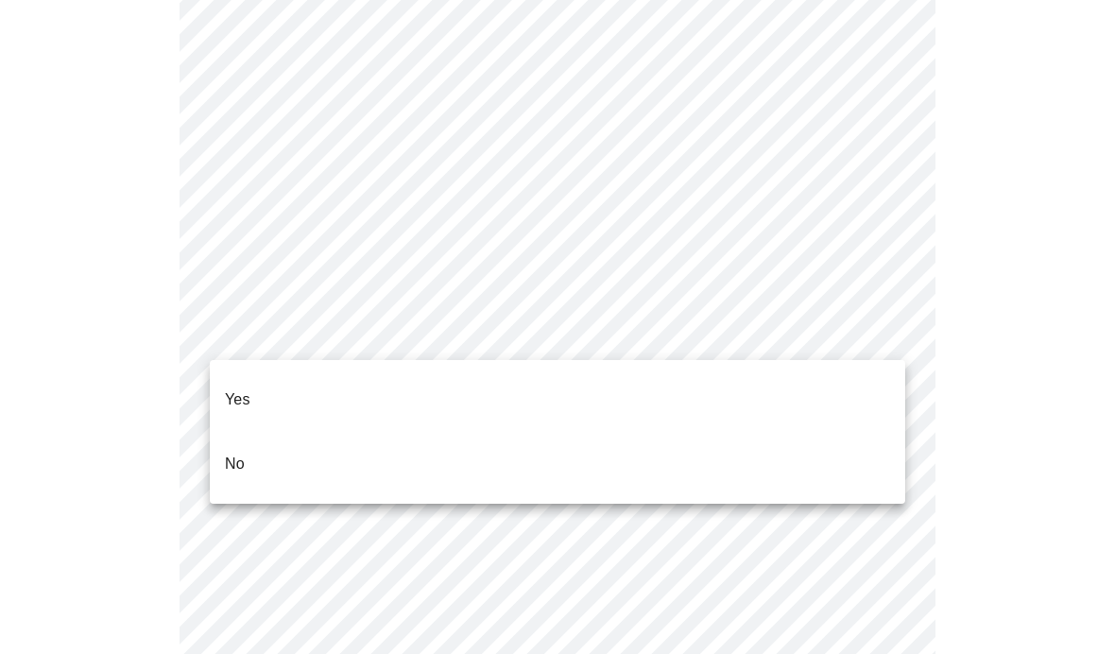
click at [282, 433] on li "No" at bounding box center [557, 464] width 695 height 64
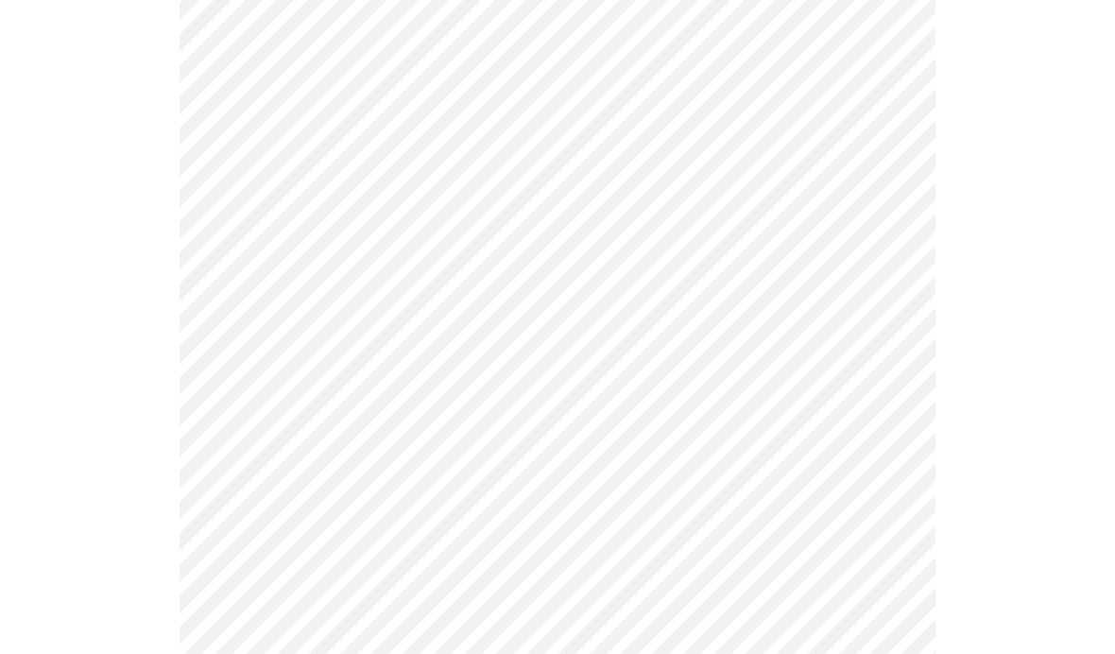
scroll to position [5000, 0]
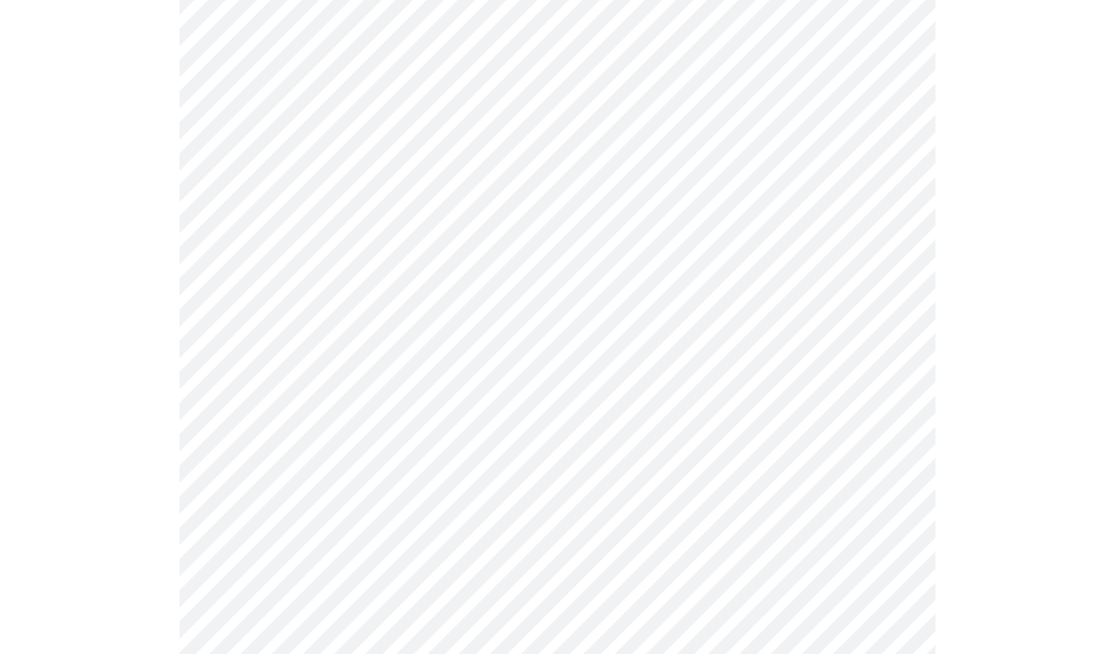
scroll to position [9, 0]
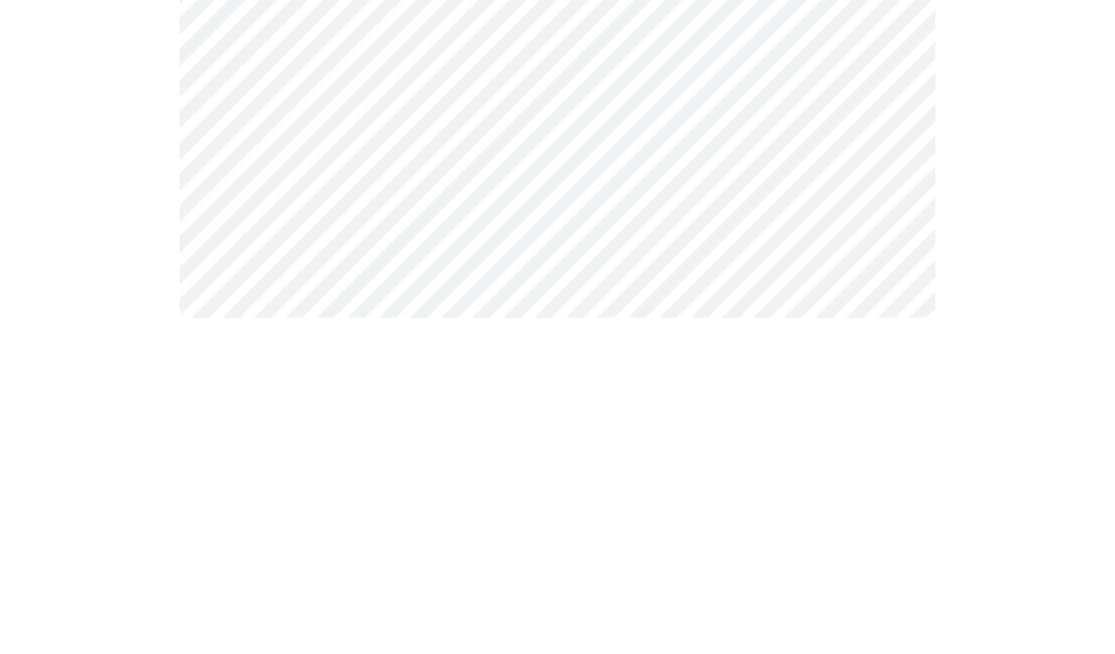
click at [951, 129] on div at bounding box center [558, 395] width 1100 height 532
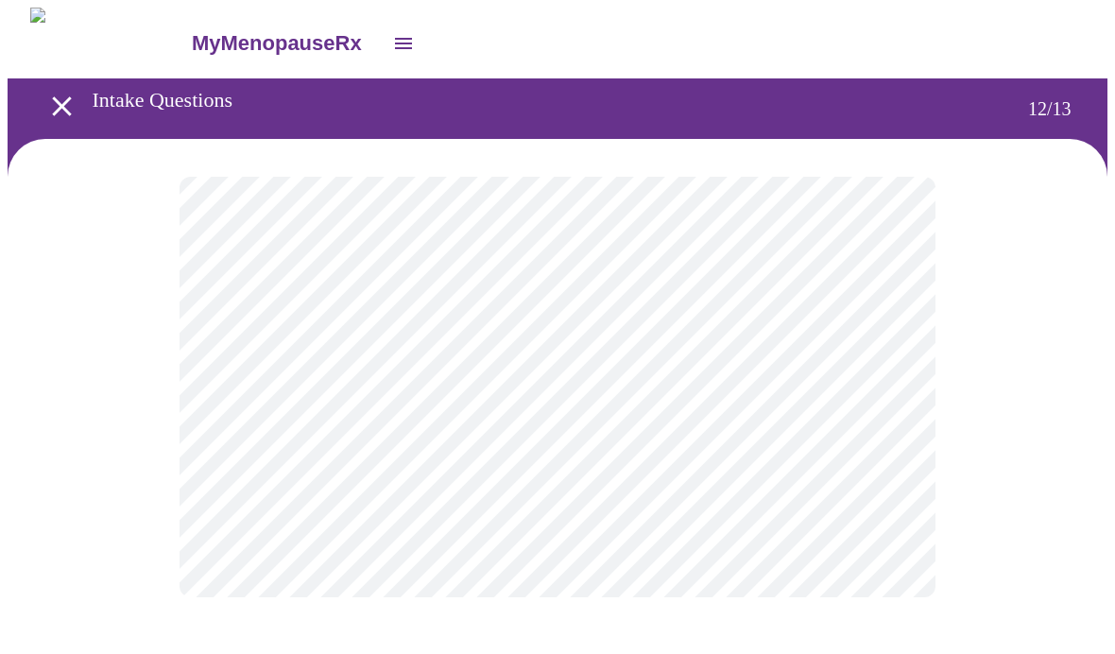
scroll to position [0, 0]
click at [883, 396] on body "MyMenopauseRx Intake Questions 12 / 13" at bounding box center [558, 321] width 1100 height 627
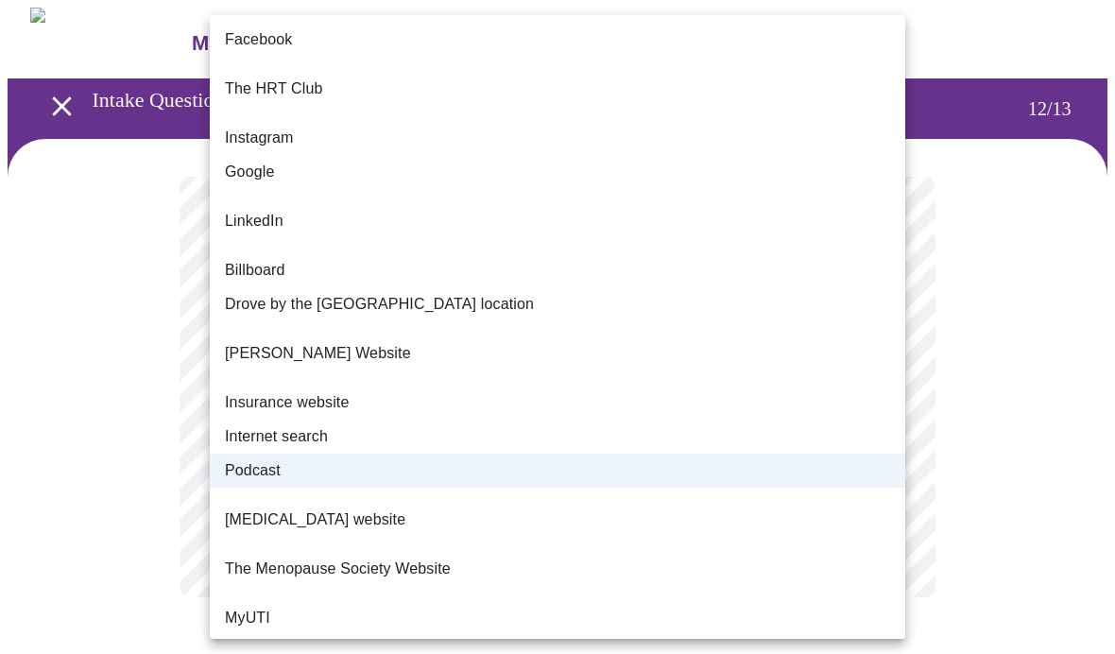
click at [269, 161] on span "Google" at bounding box center [250, 172] width 50 height 23
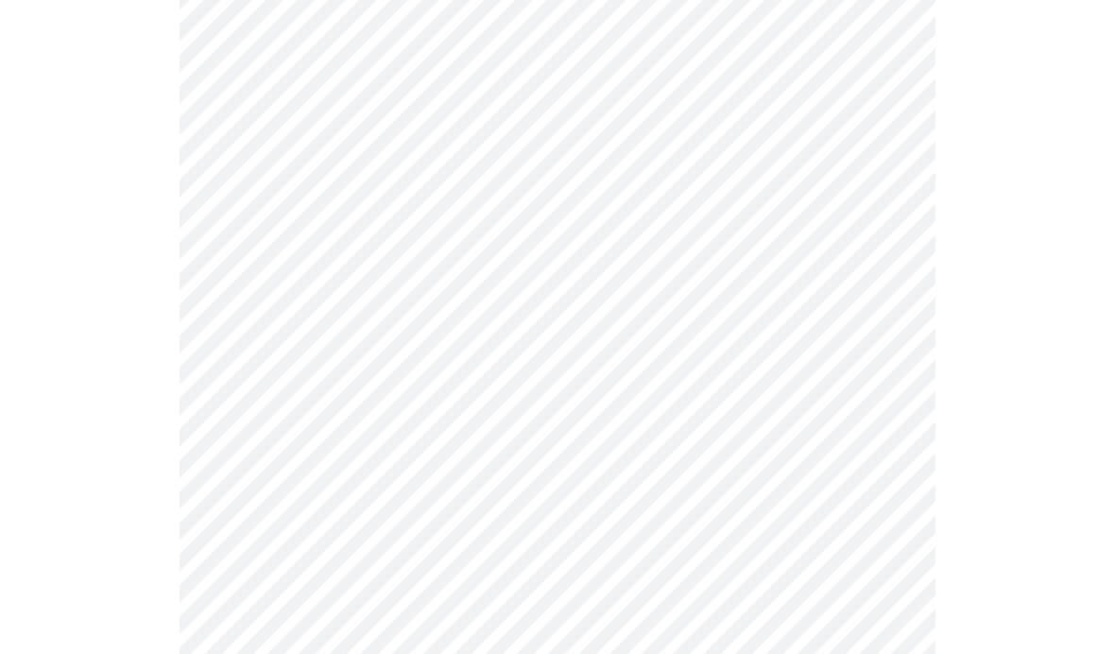
scroll to position [1001, 0]
